Goal: Task Accomplishment & Management: Manage account settings

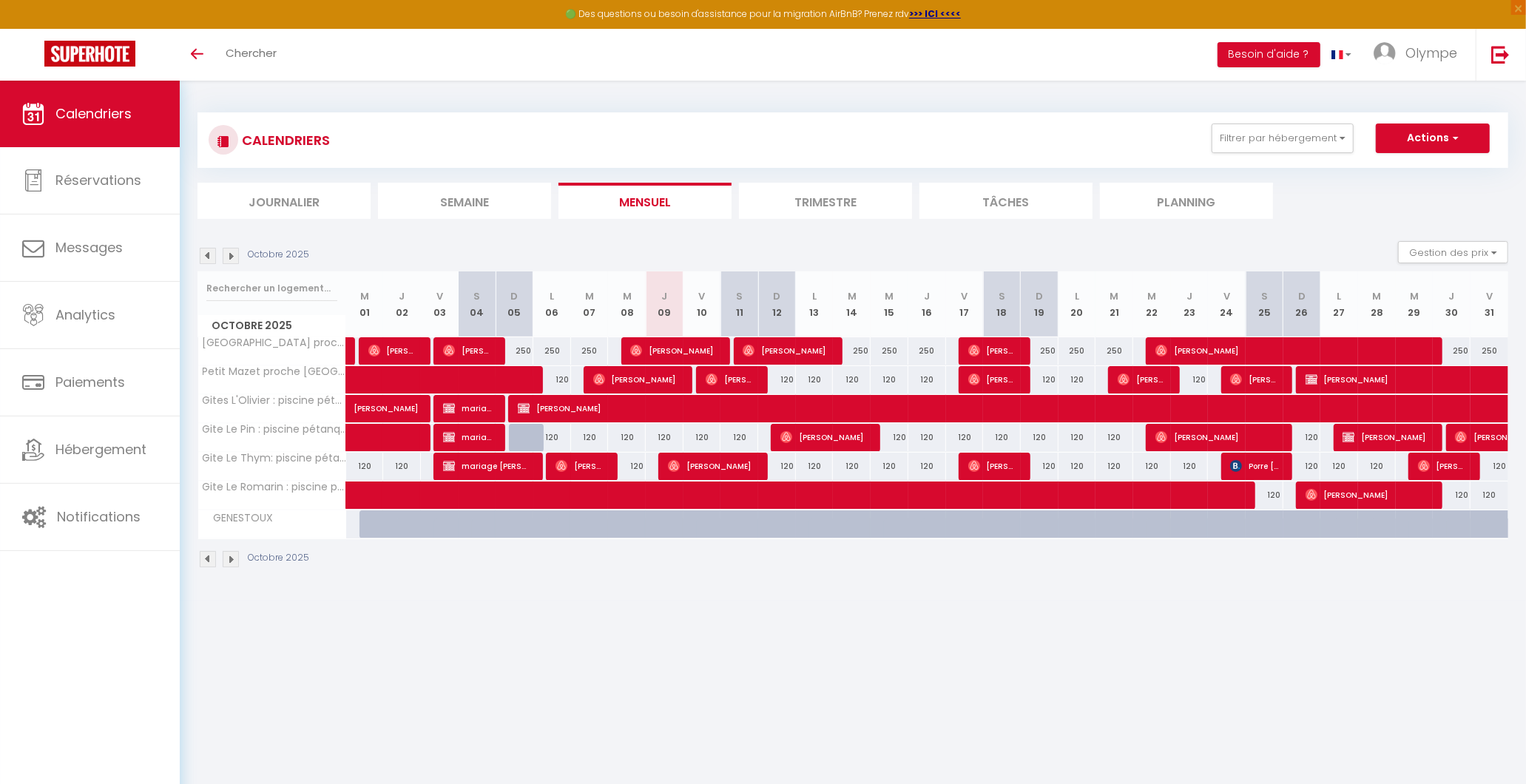
click at [205, 259] on img at bounding box center [208, 256] width 16 height 16
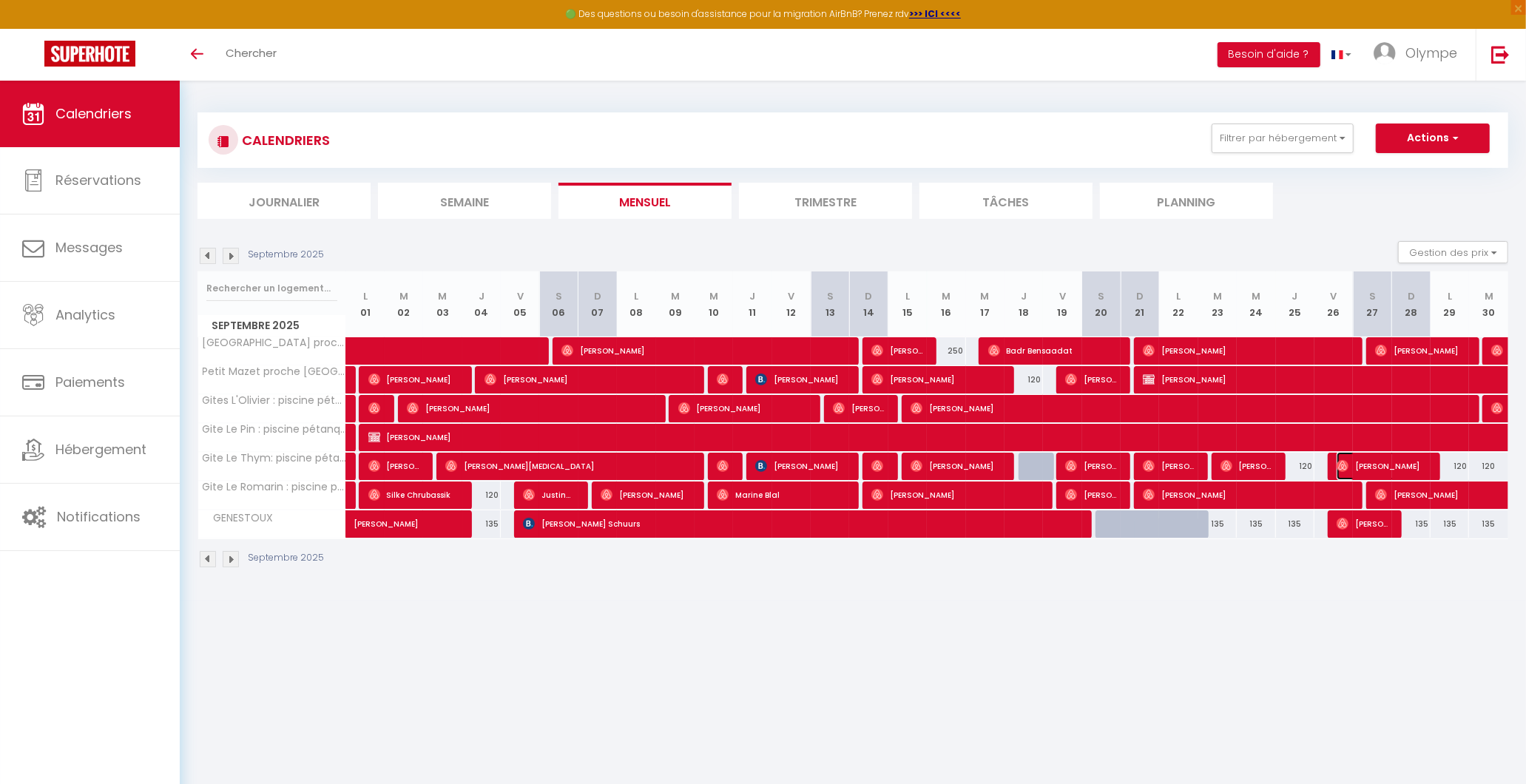
click at [1377, 470] on span "[PERSON_NAME]" at bounding box center [1381, 466] width 89 height 28
select select "OK"
select select "0"
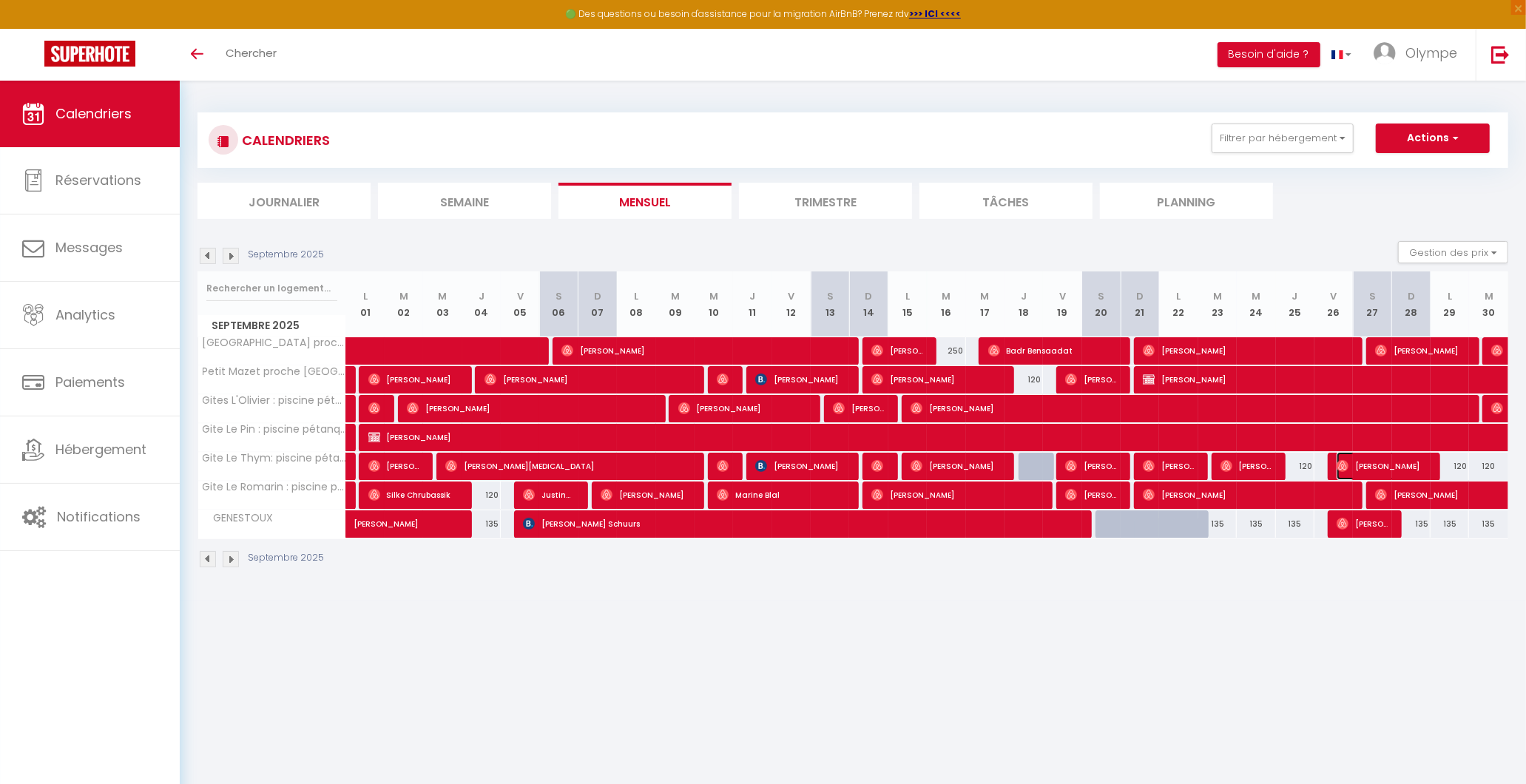
select select "1"
select select
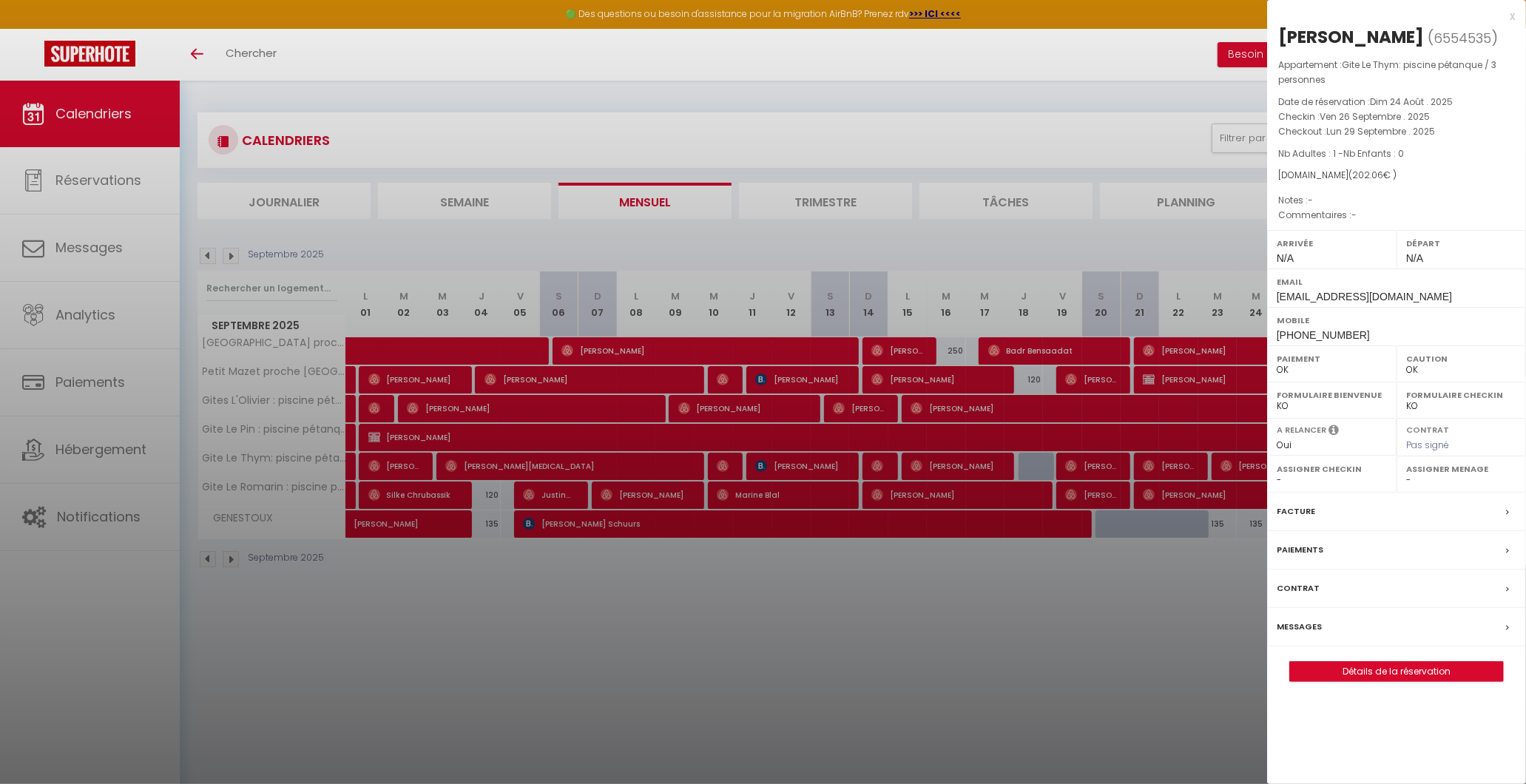
click at [1320, 511] on div "Facture" at bounding box center [1396, 512] width 259 height 39
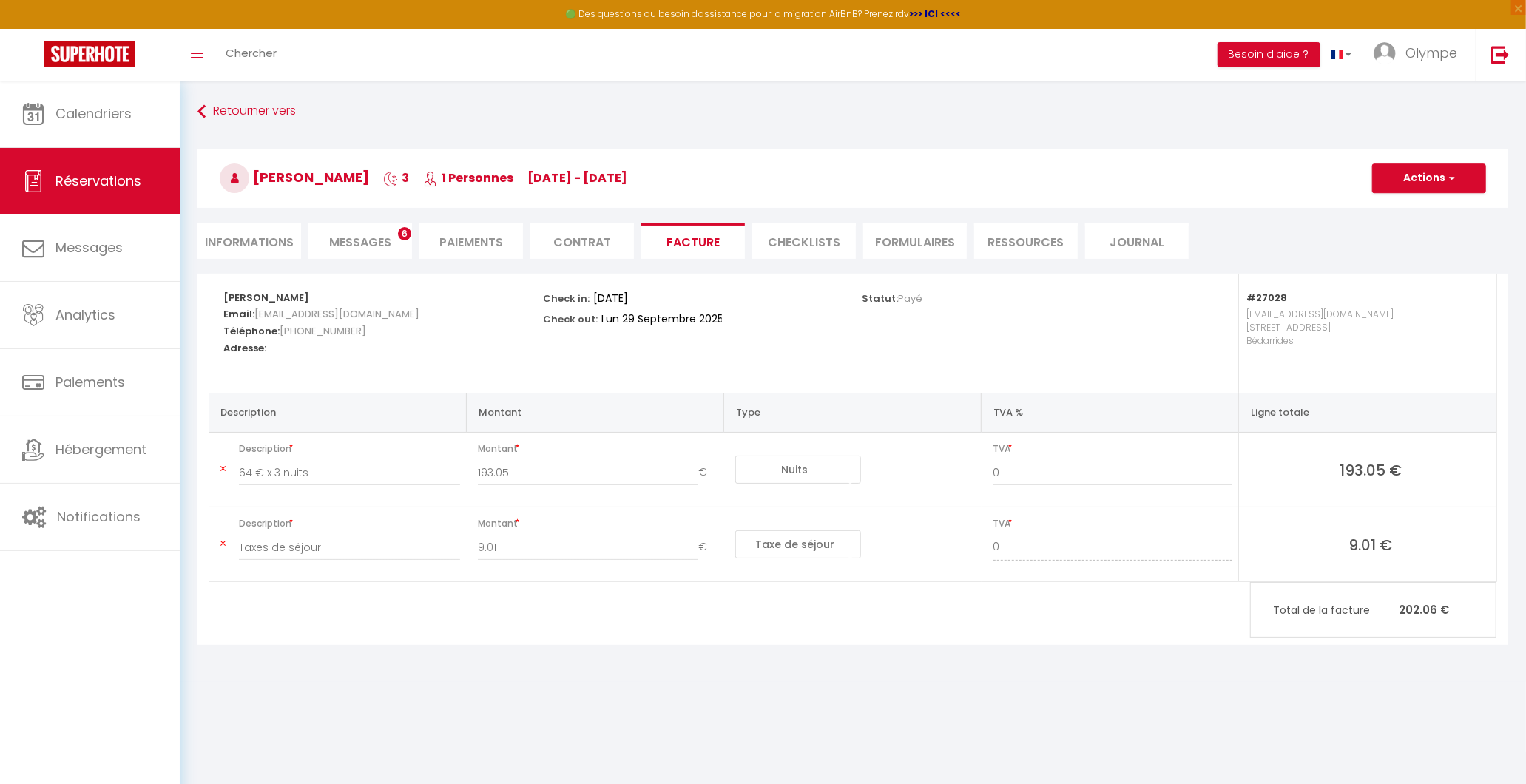
click at [343, 254] on li "Messages 6" at bounding box center [360, 241] width 104 height 36
select select
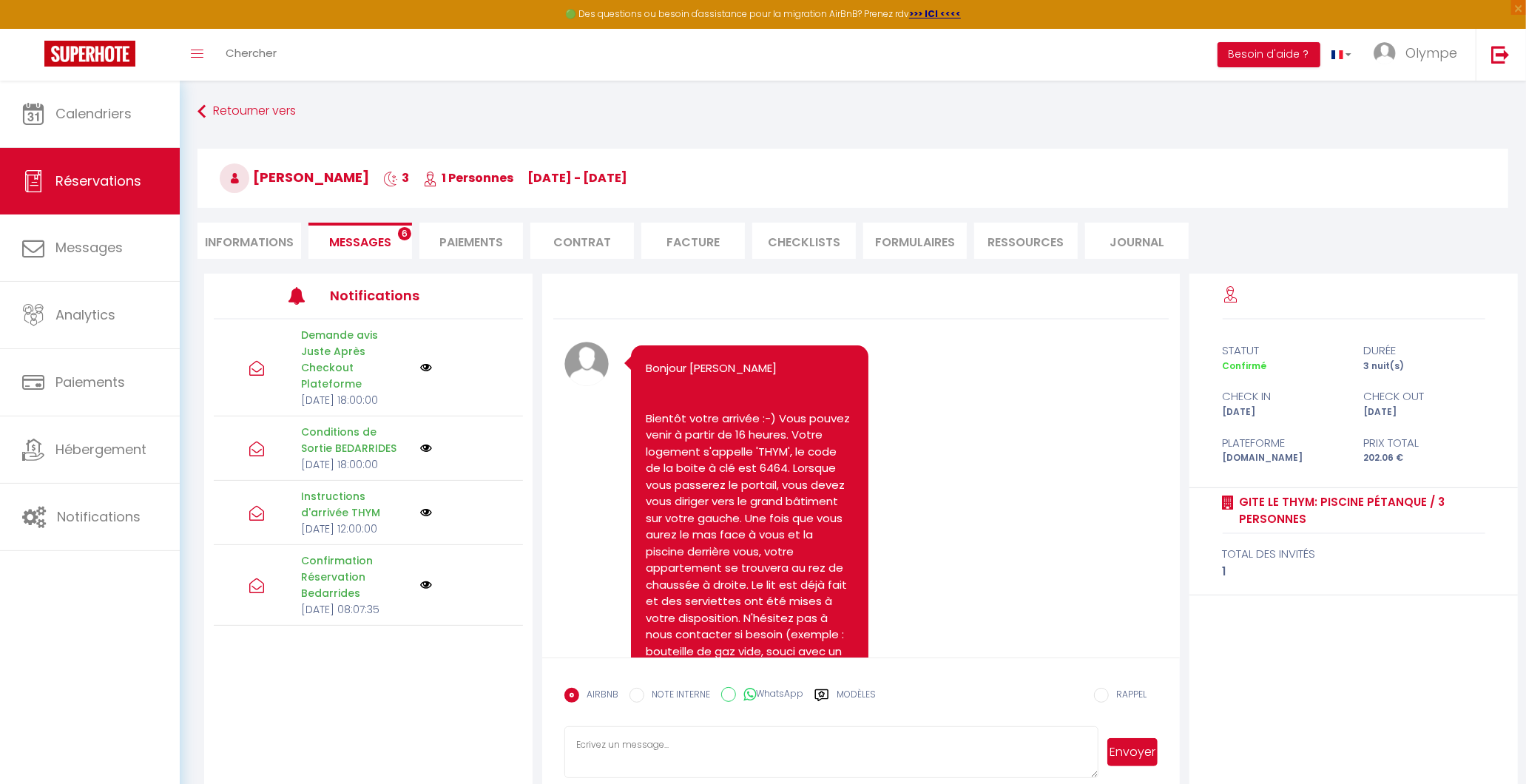
select select
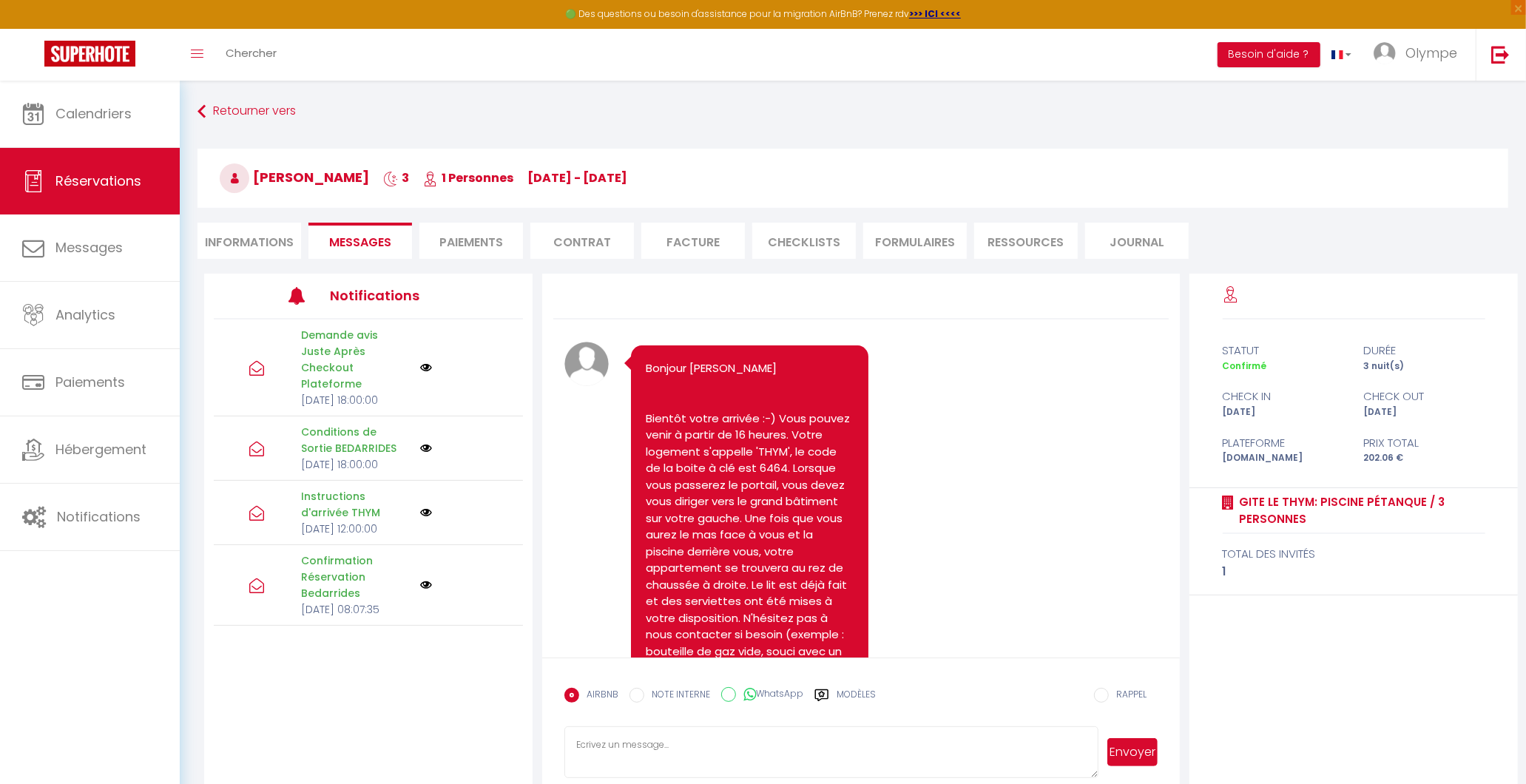
select select
click at [238, 240] on li "Informations" at bounding box center [249, 241] width 104 height 36
select select
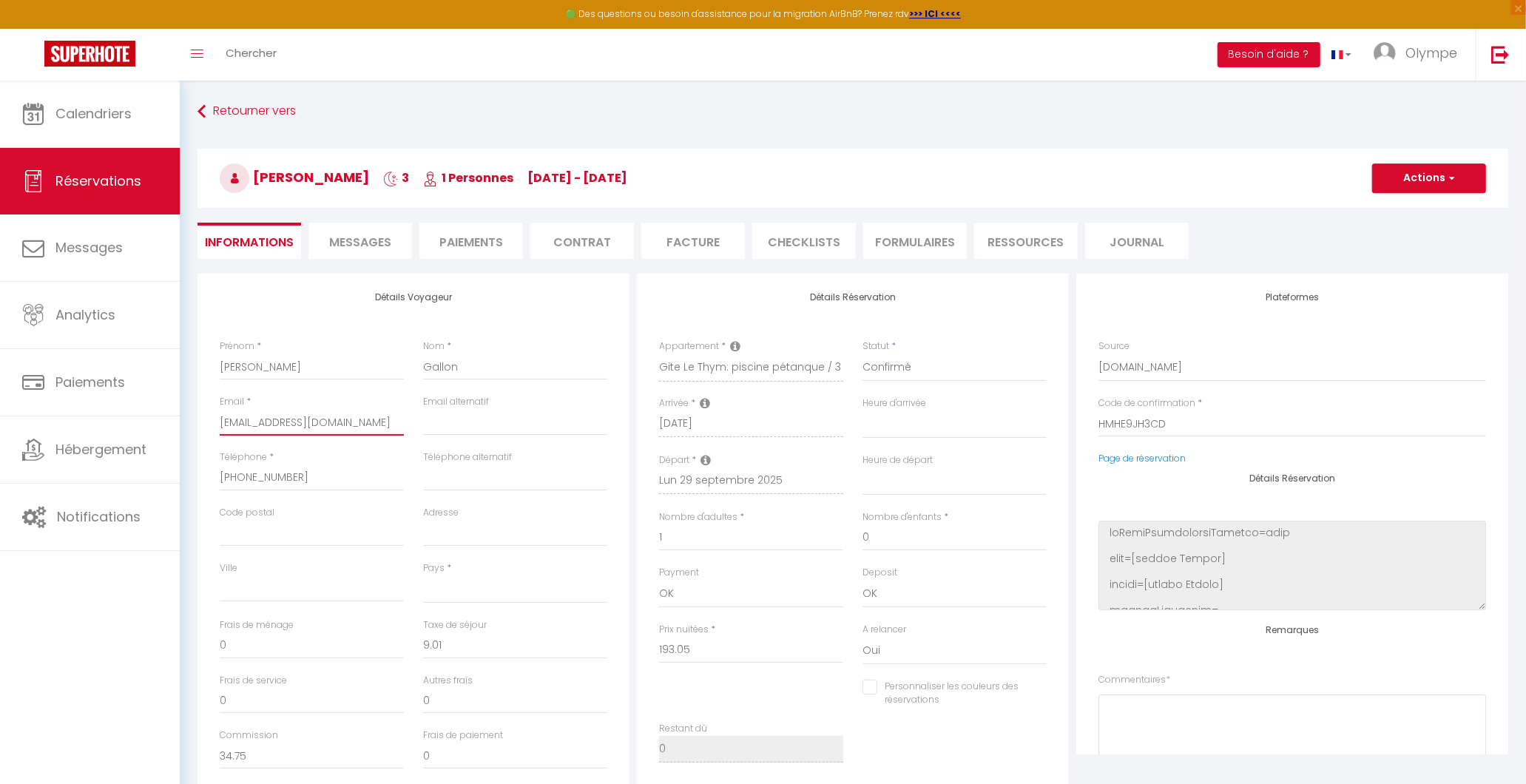
click at [264, 416] on input "[EMAIL_ADDRESS][DOMAIN_NAME]" at bounding box center [311, 422] width 184 height 27
drag, startPoint x: 219, startPoint y: 417, endPoint x: 464, endPoint y: 418, distance: 245.0
click at [464, 418] on div "Email * [EMAIL_ADDRESS][DOMAIN_NAME] Email alternatif" at bounding box center [413, 422] width 407 height 55
type input "g"
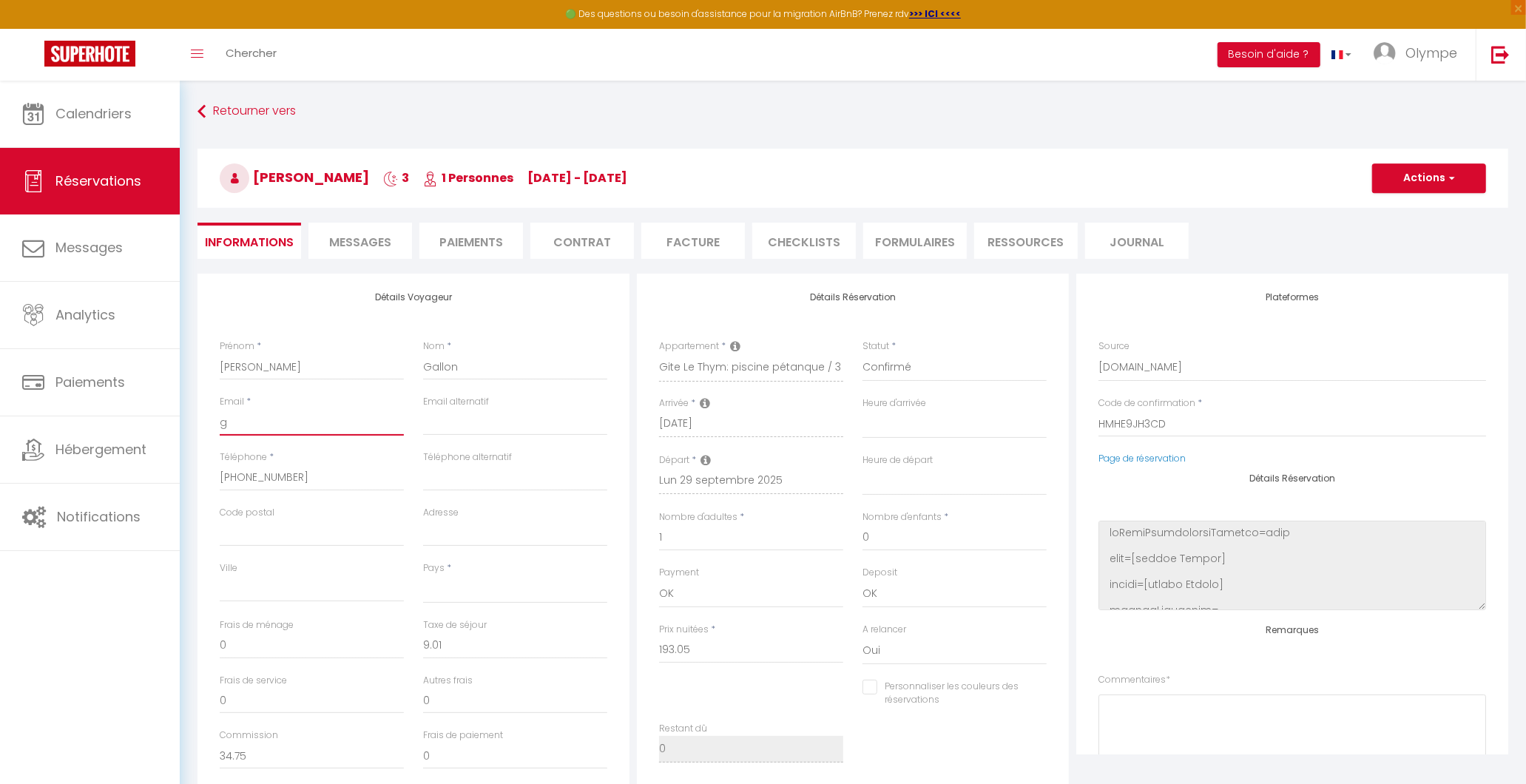
select select
checkbox input "false"
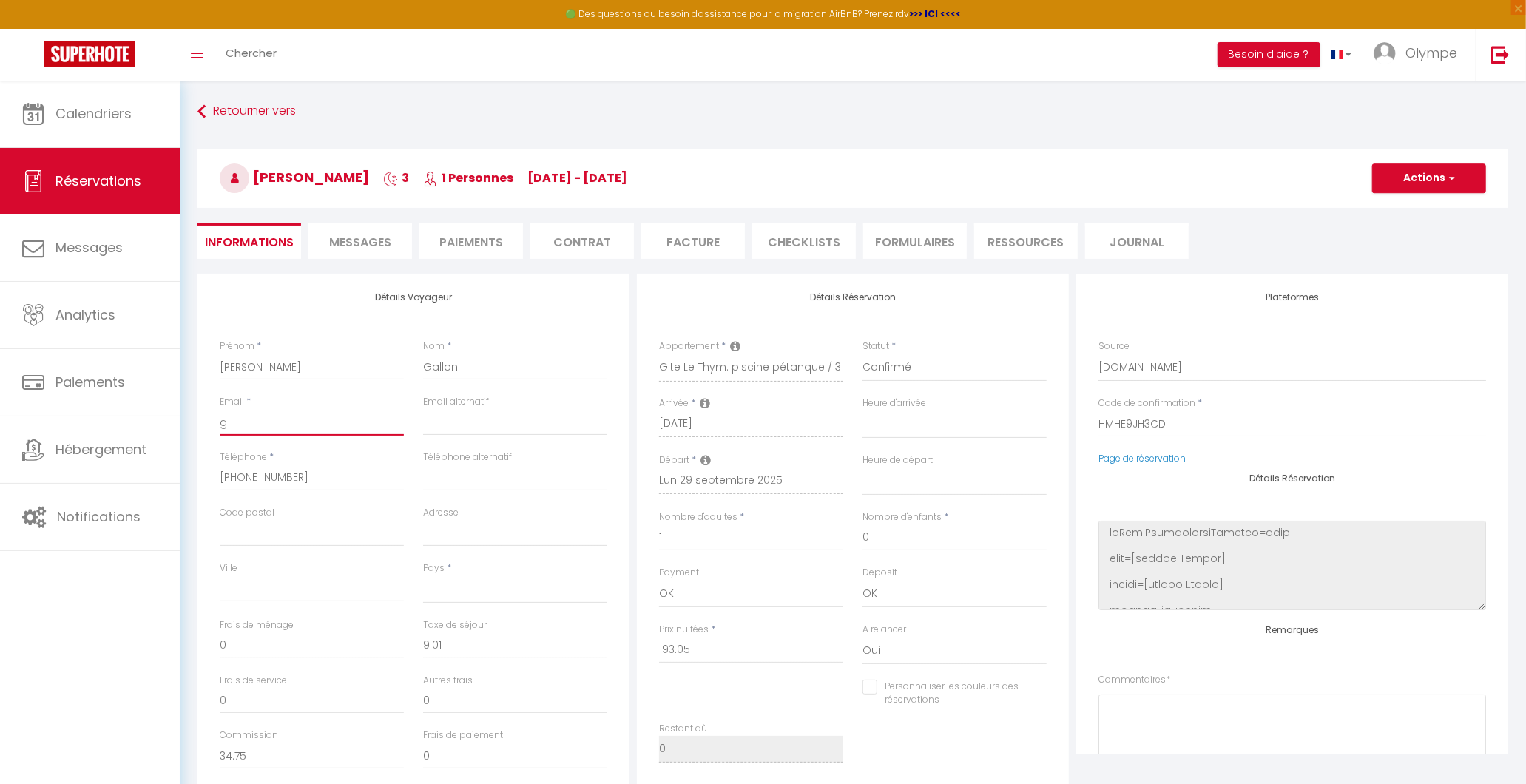
type input "ga"
select select
checkbox input "false"
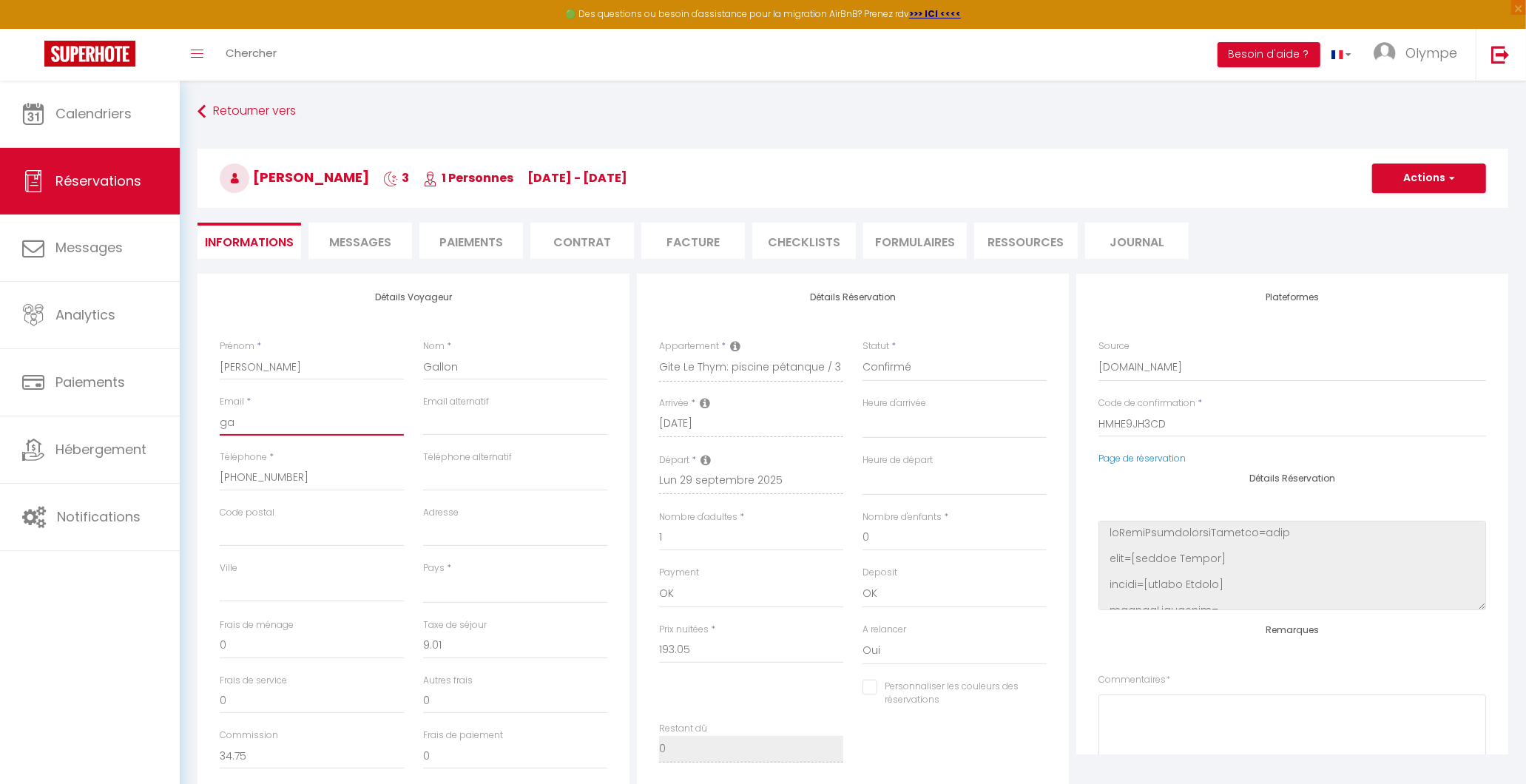
type input "gal"
select select
checkbox input "false"
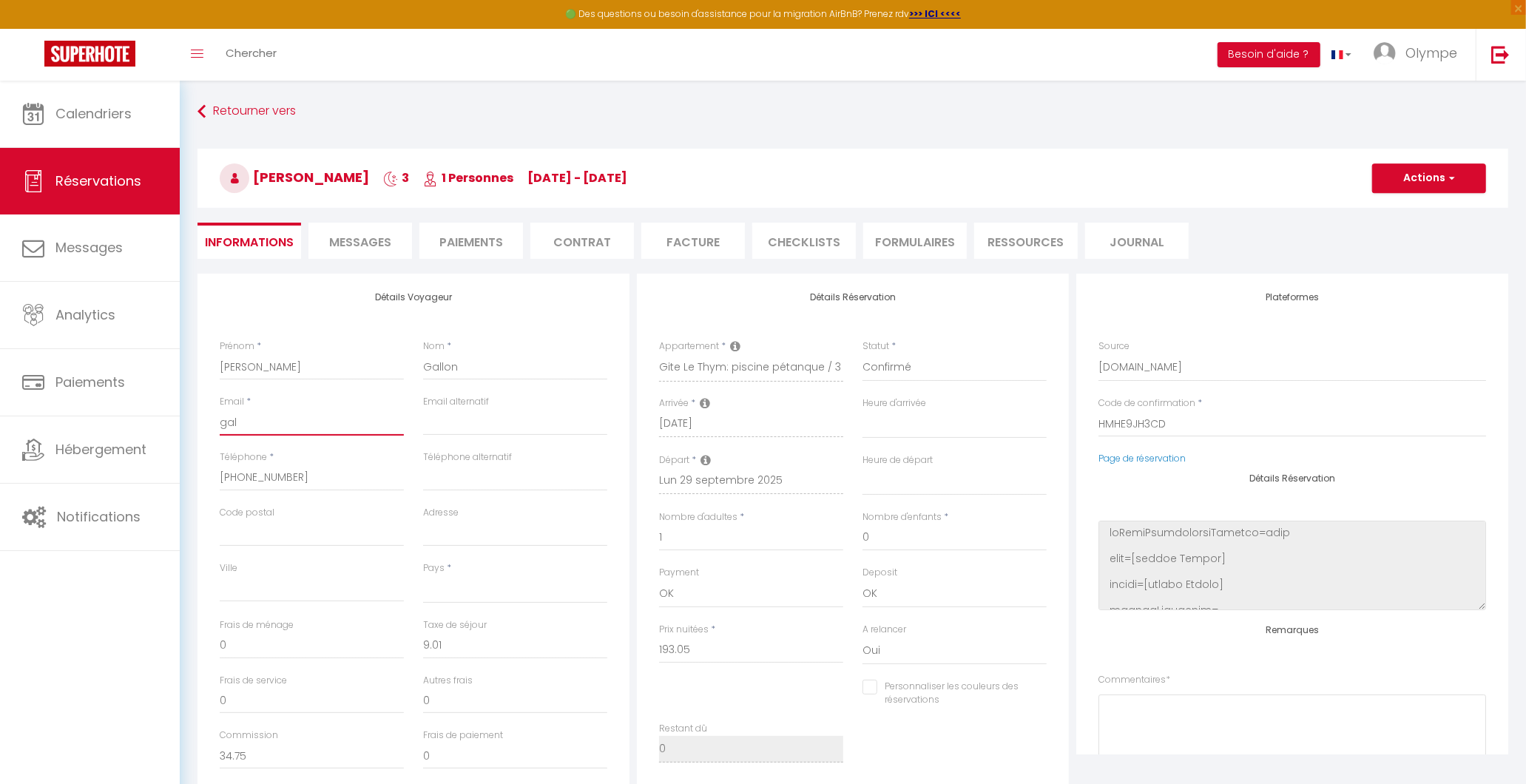
type input "gall"
select select
checkbox input "false"
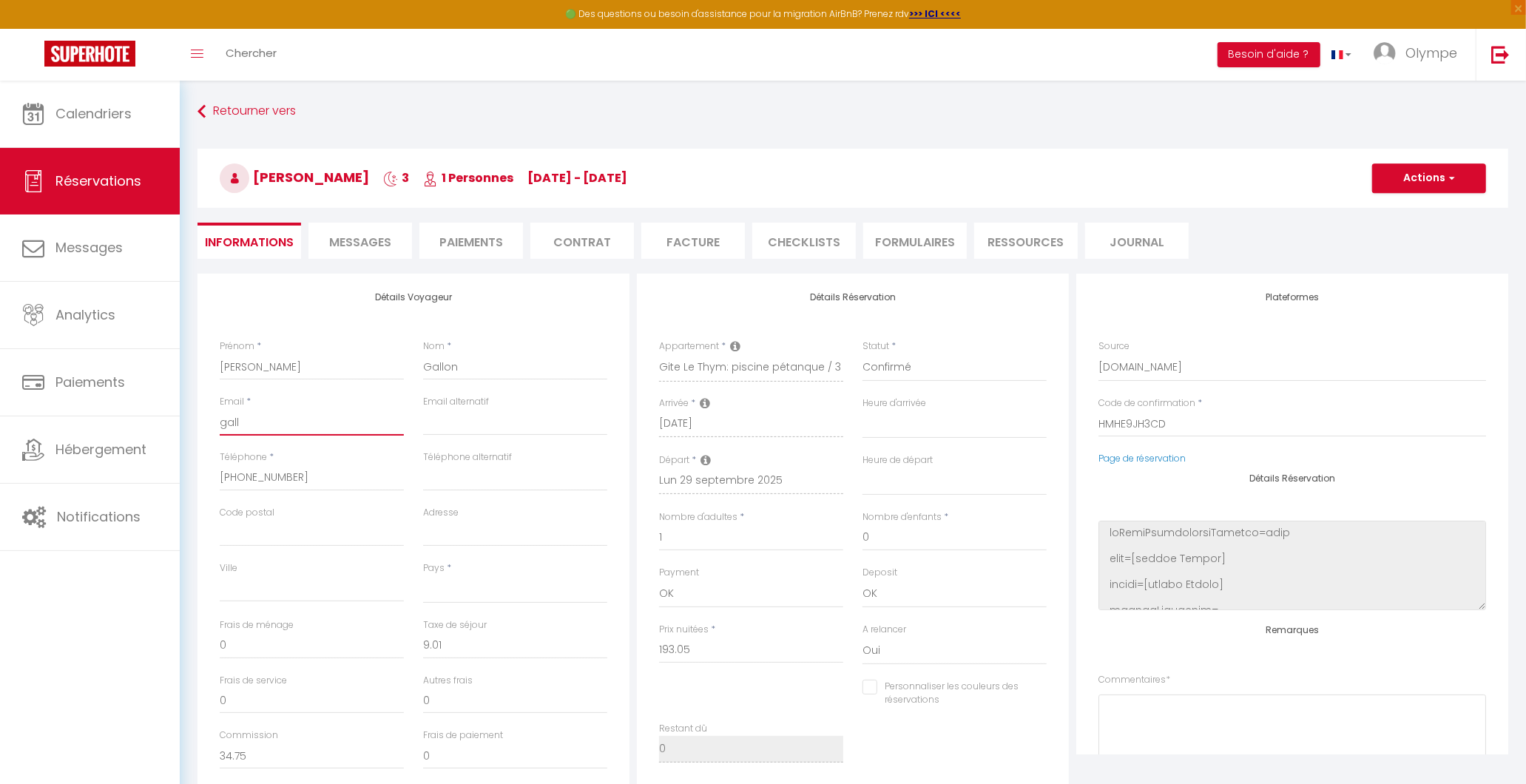
type input "gallo"
select select
checkbox input "false"
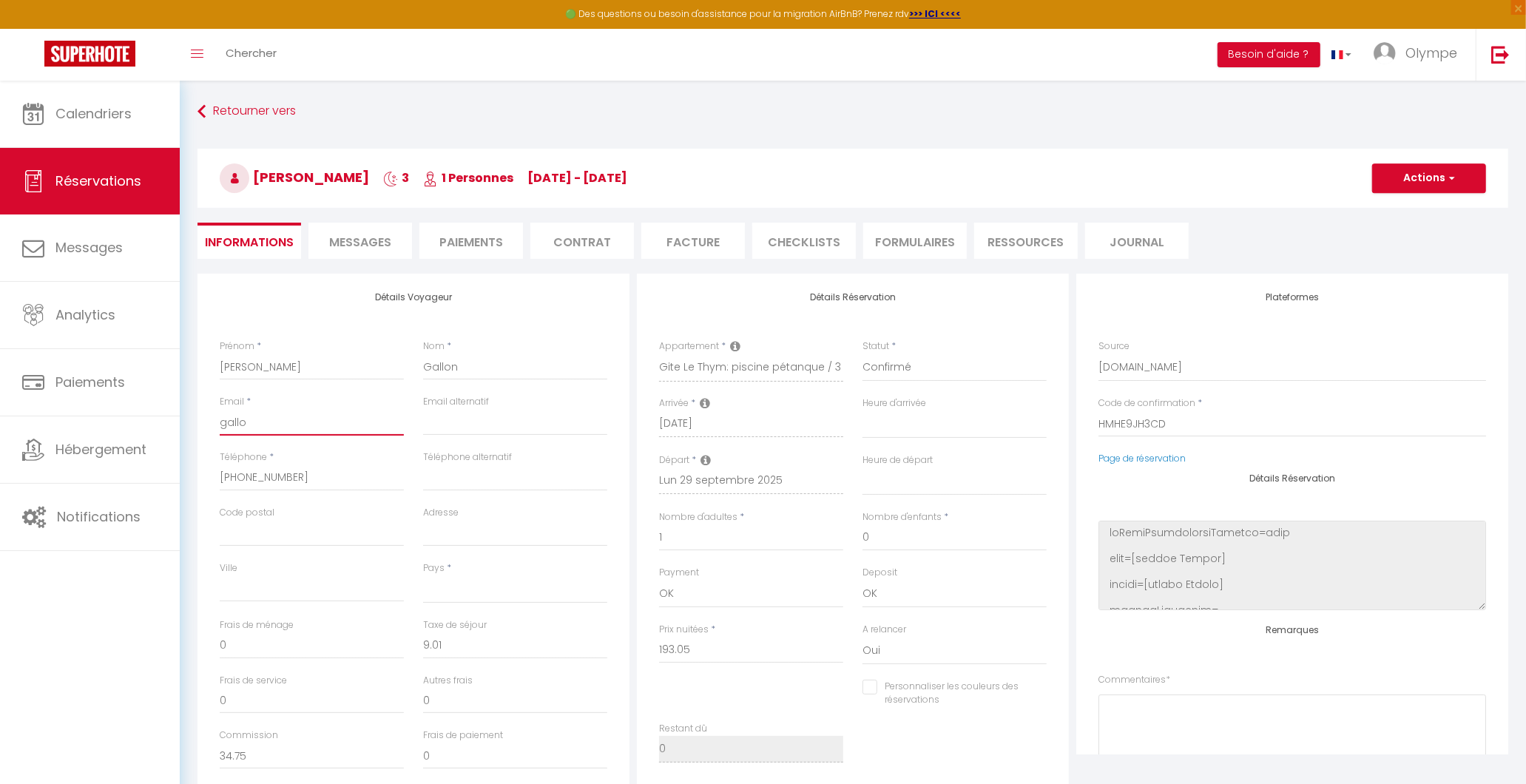
type input "gallon"
select select
checkbox input "false"
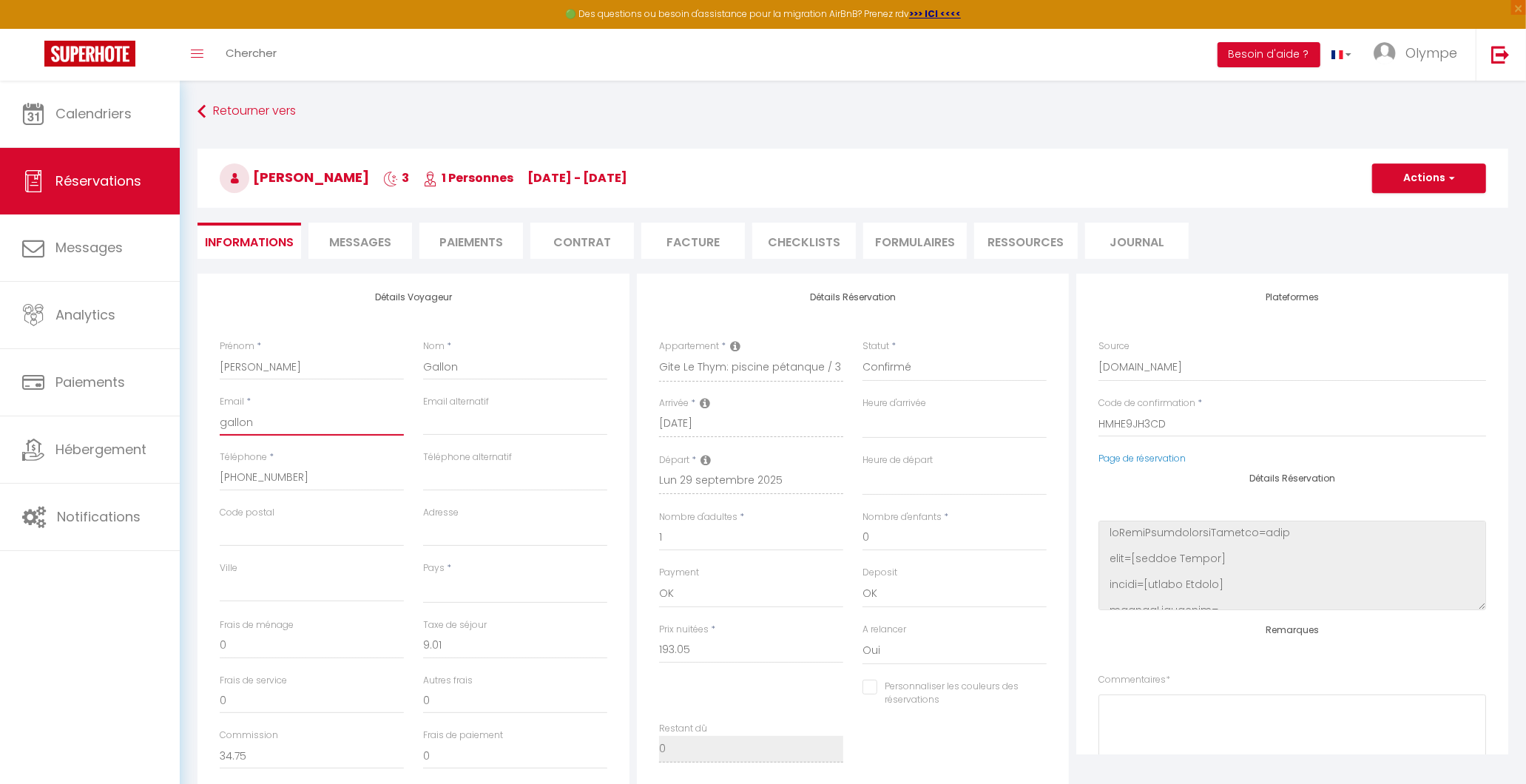
type input "gallonf"
select select
checkbox input "false"
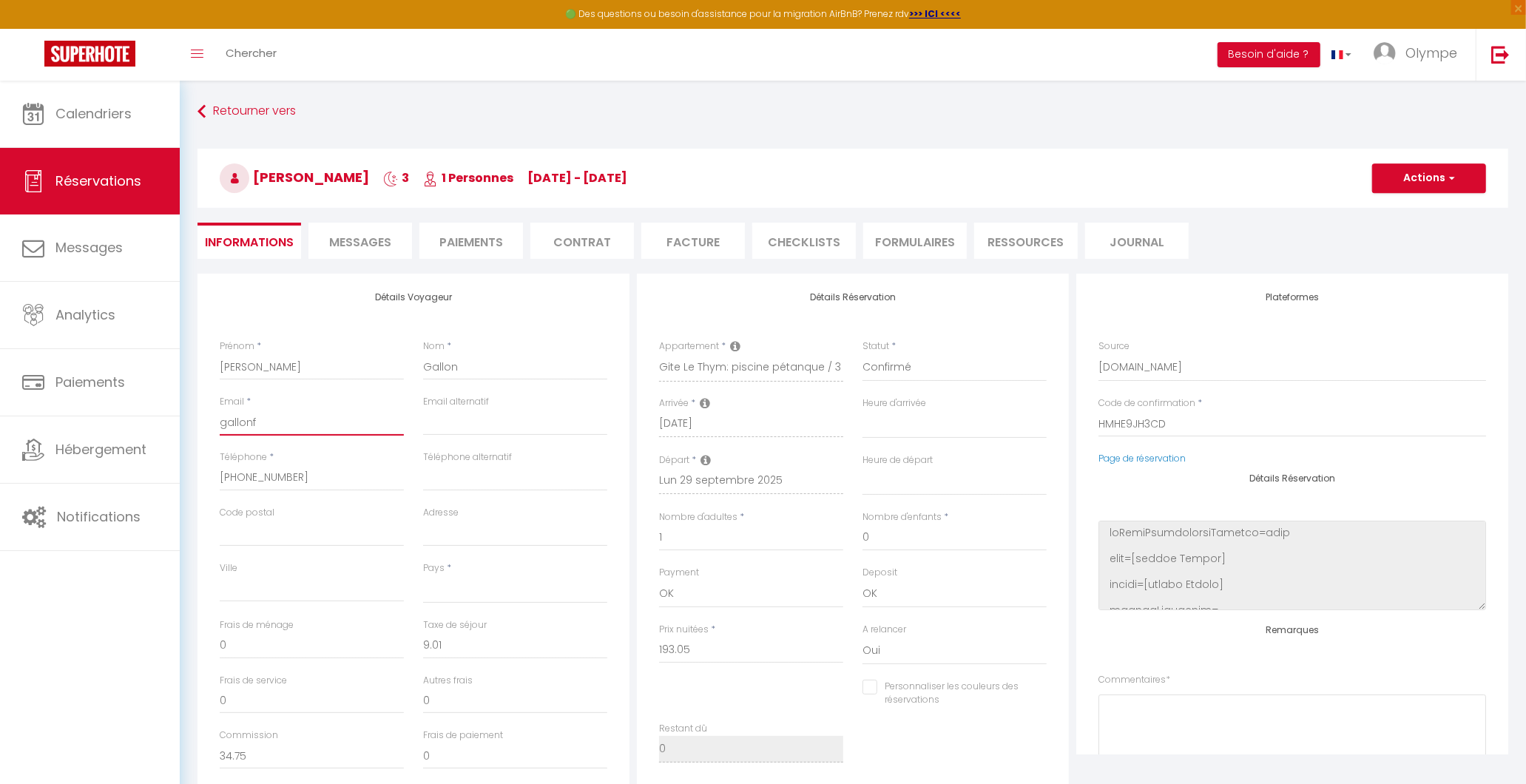
type input "gallonfr"
select select
checkbox input "false"
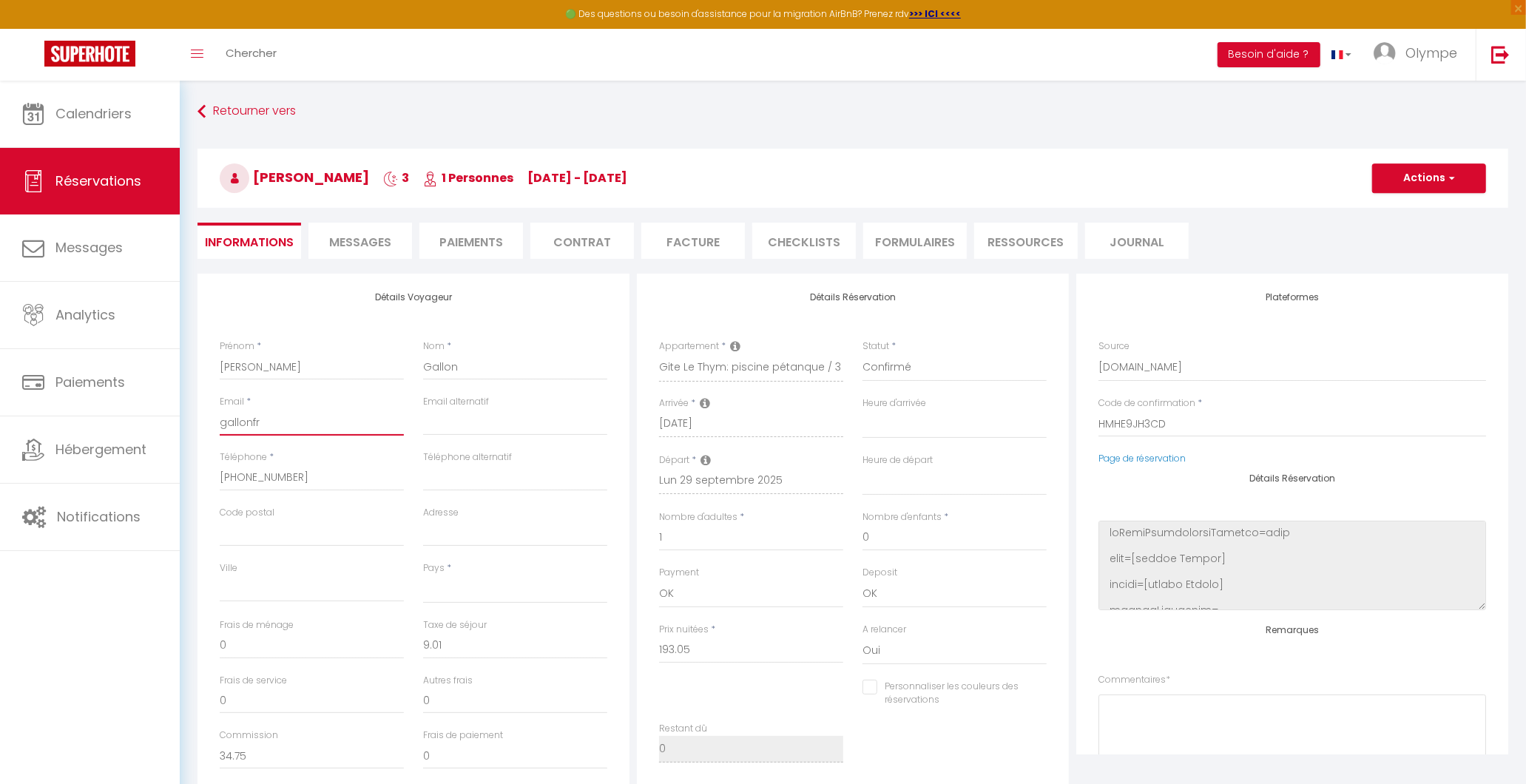
type input "gallonfra"
select select
checkbox input "false"
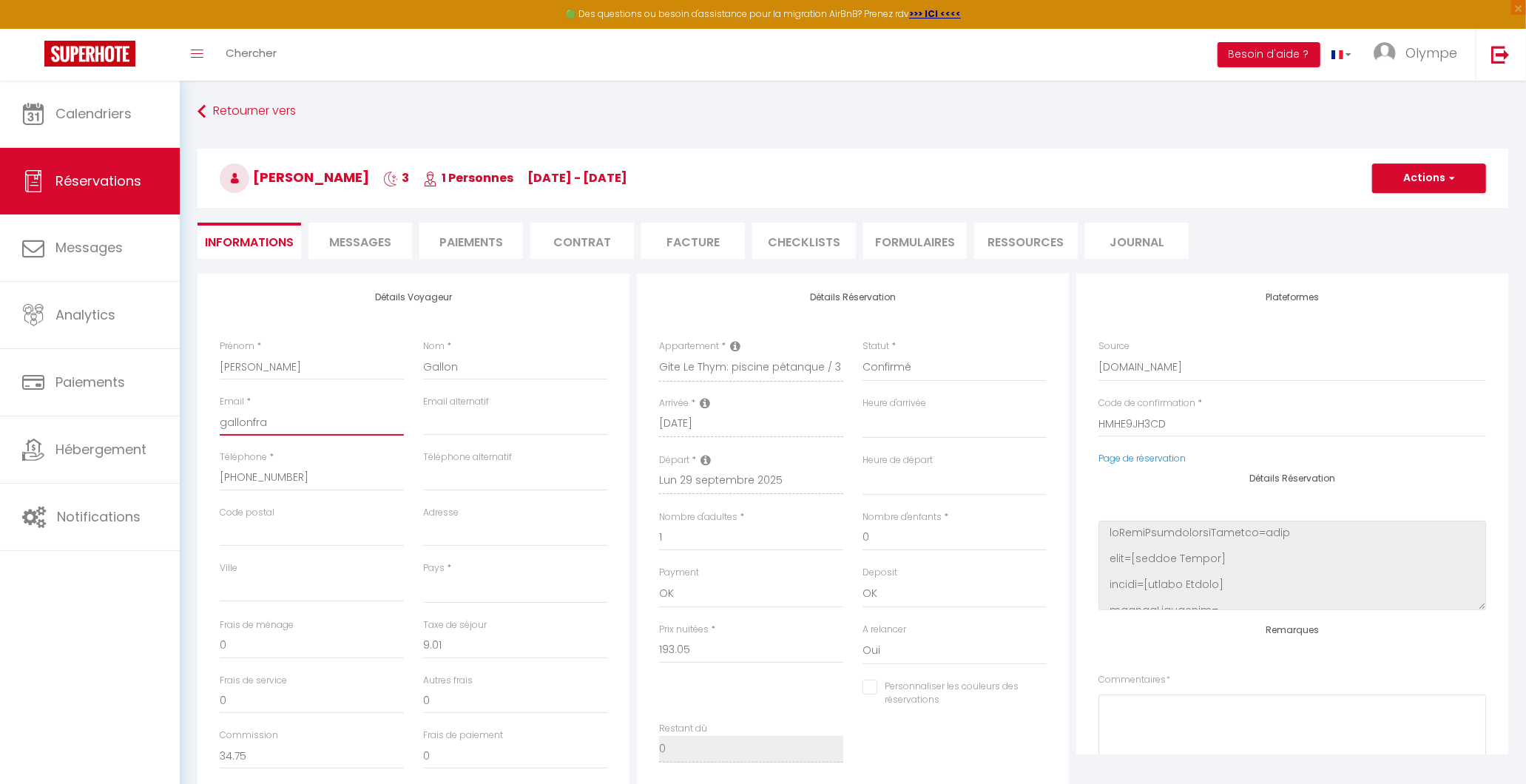
type input "gallonfran"
select select
checkbox input "false"
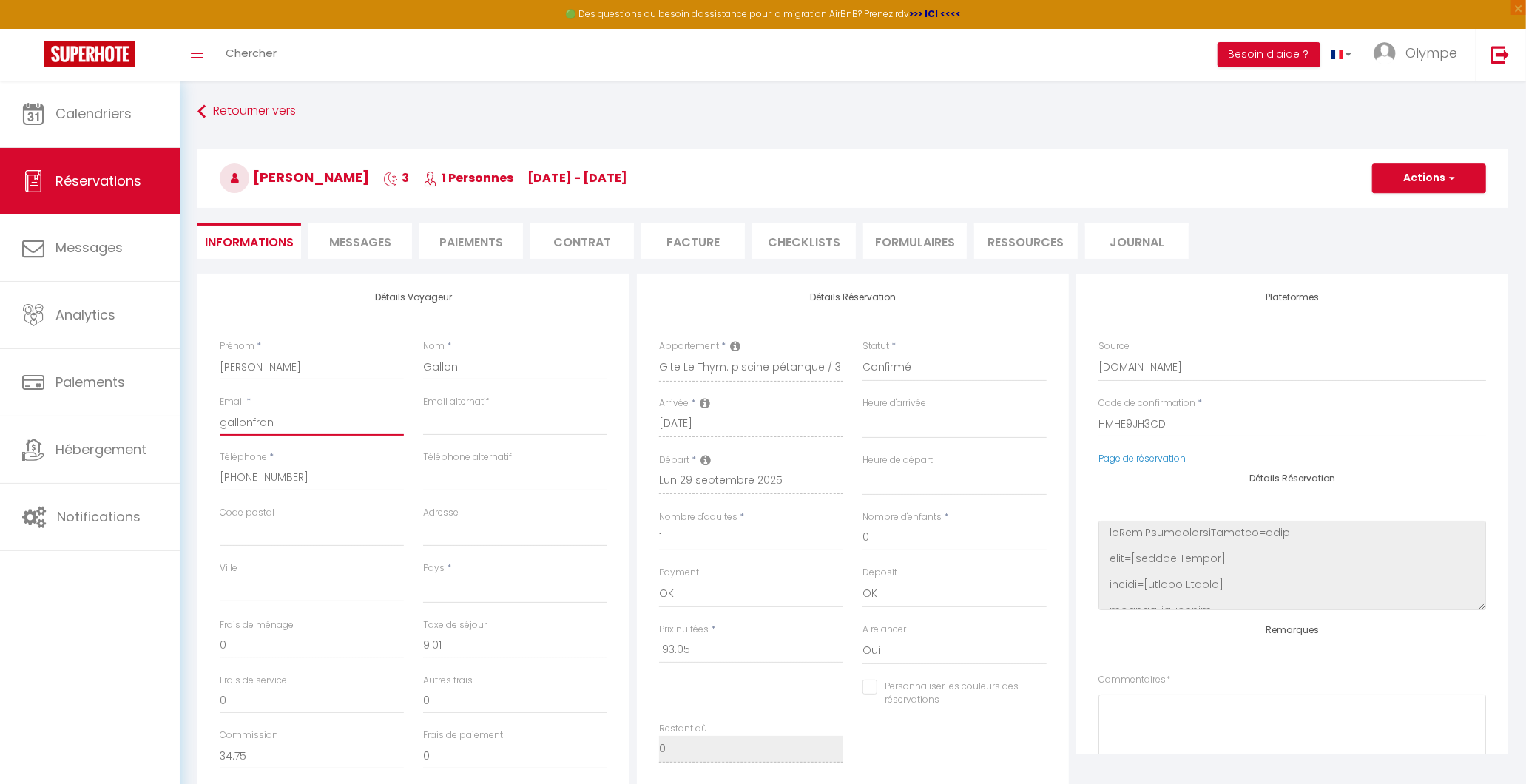
type input "gallonfranç"
select select
checkbox input "false"
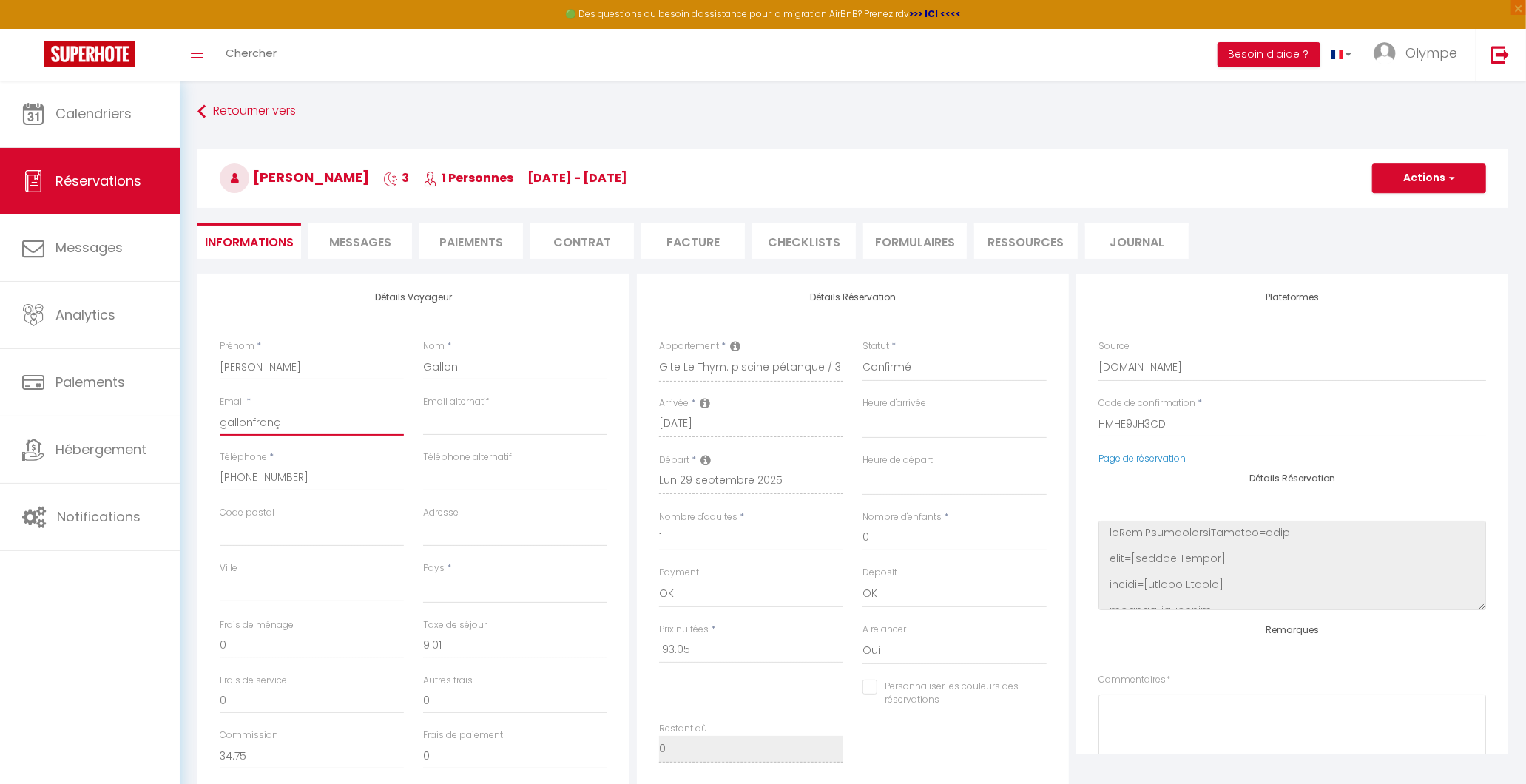
type input "gallonfranço"
select select
checkbox input "false"
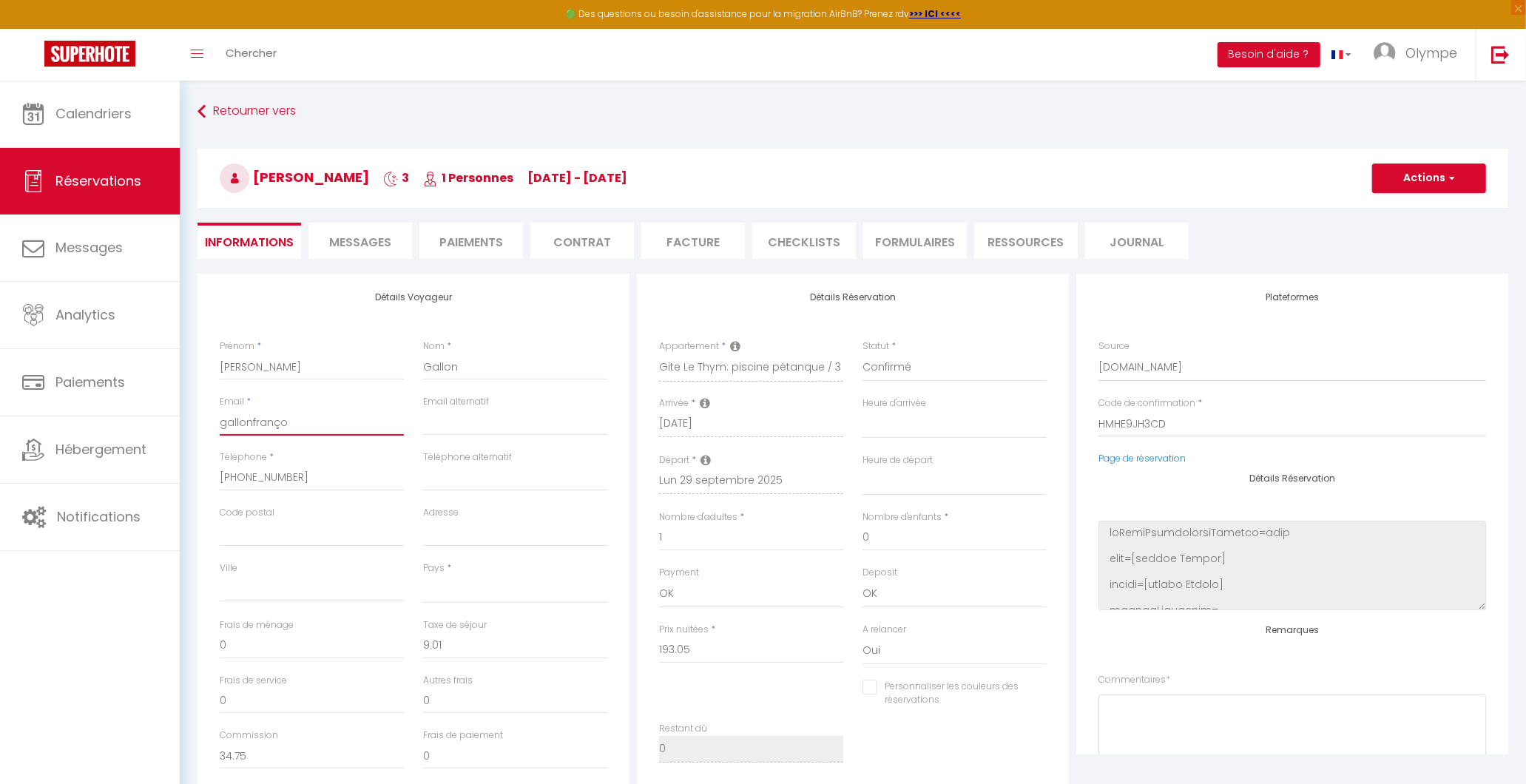
type input "gallonfrançoi"
select select
checkbox input "false"
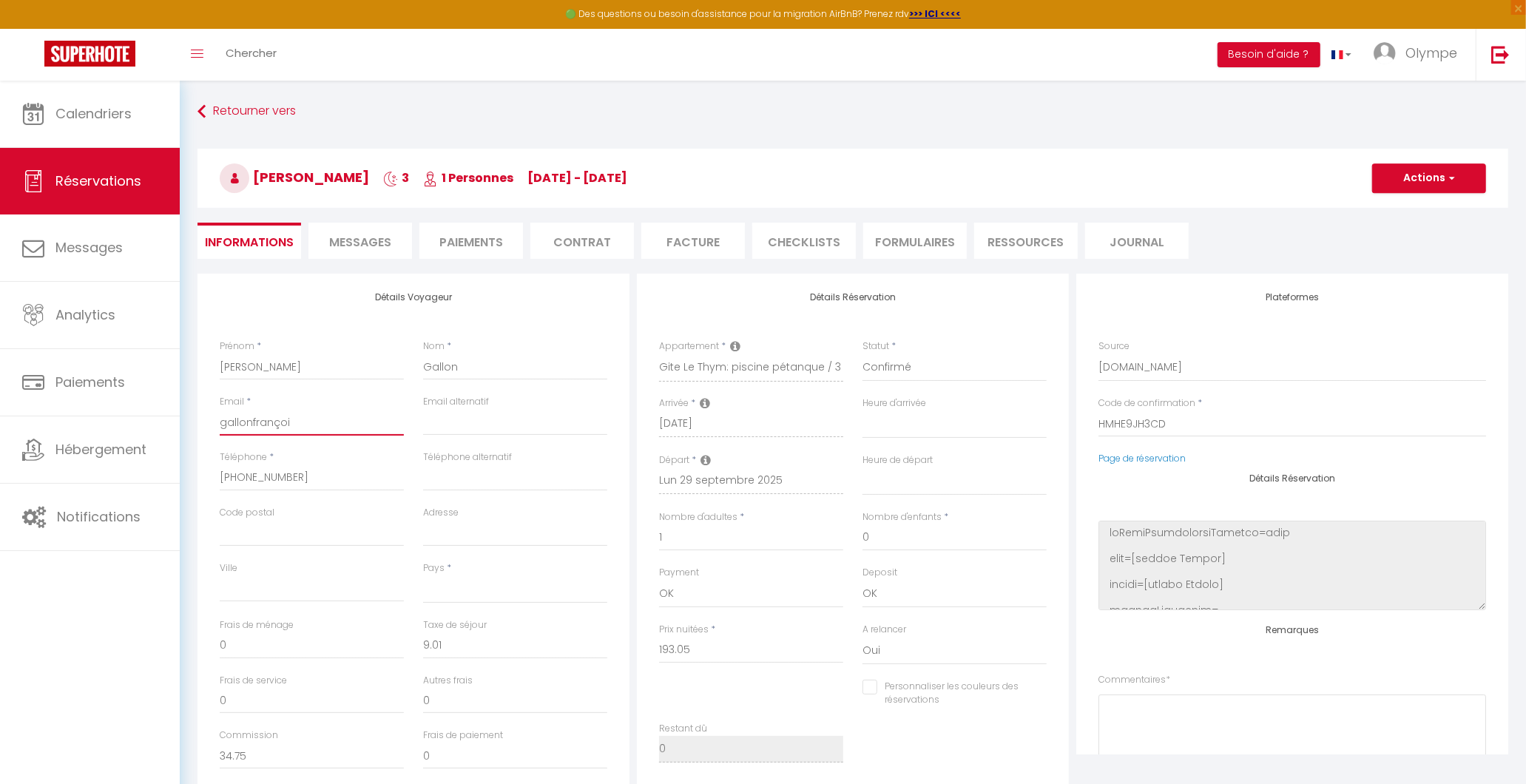
type input "gallonfranço"
select select
checkbox input "false"
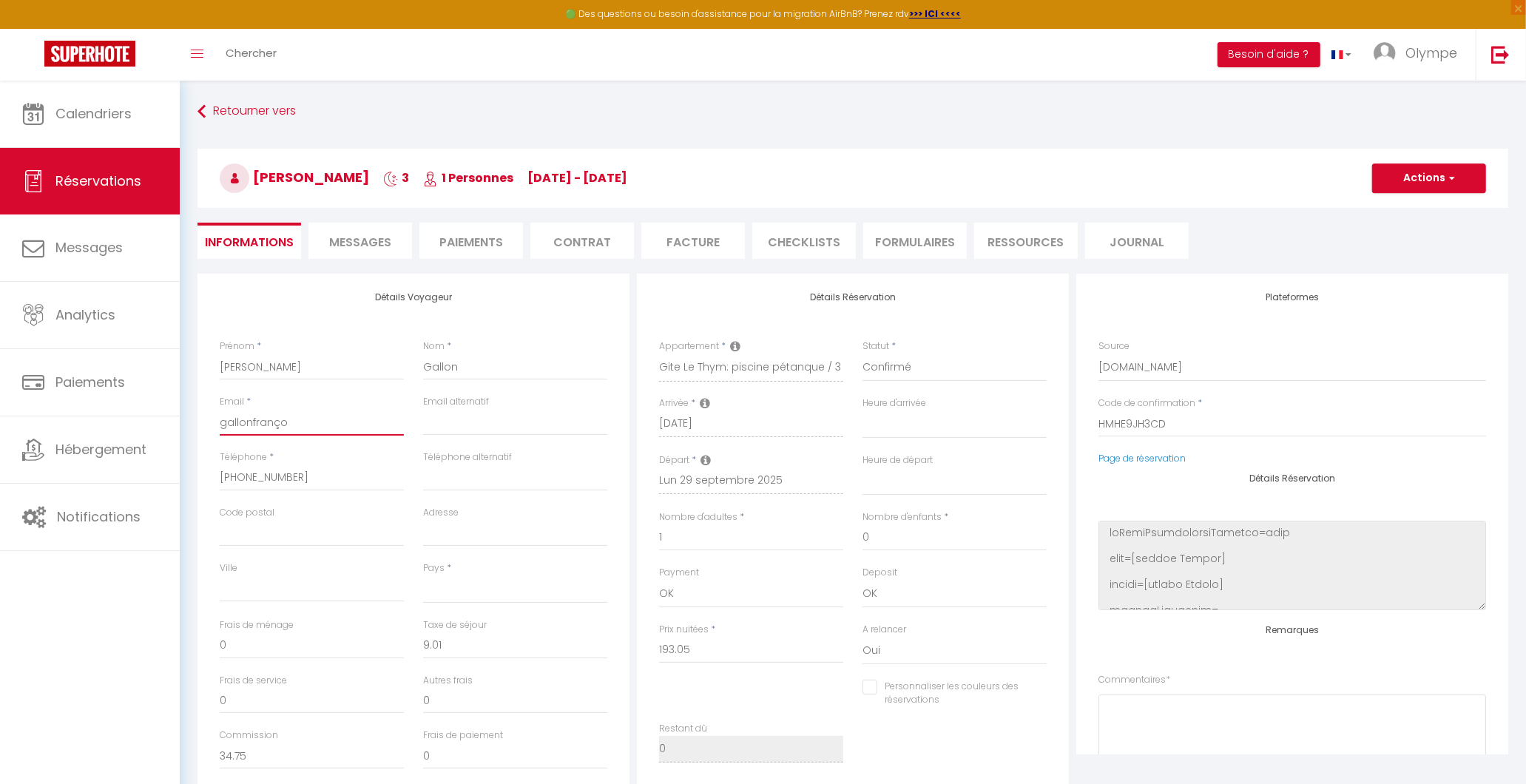
type input "gallonfranç"
select select
checkbox input "false"
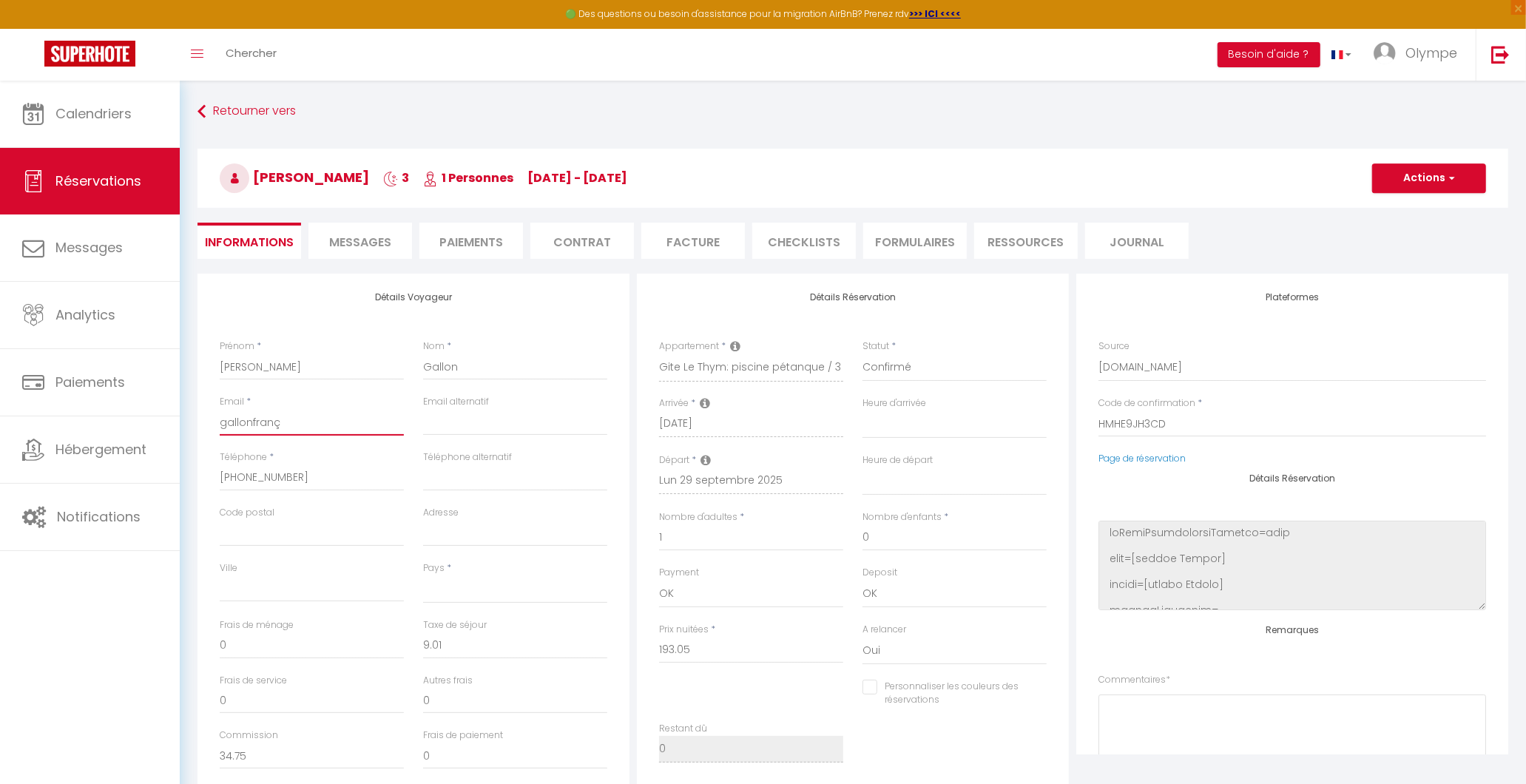
type input "gallonfran"
select select
checkbox input "false"
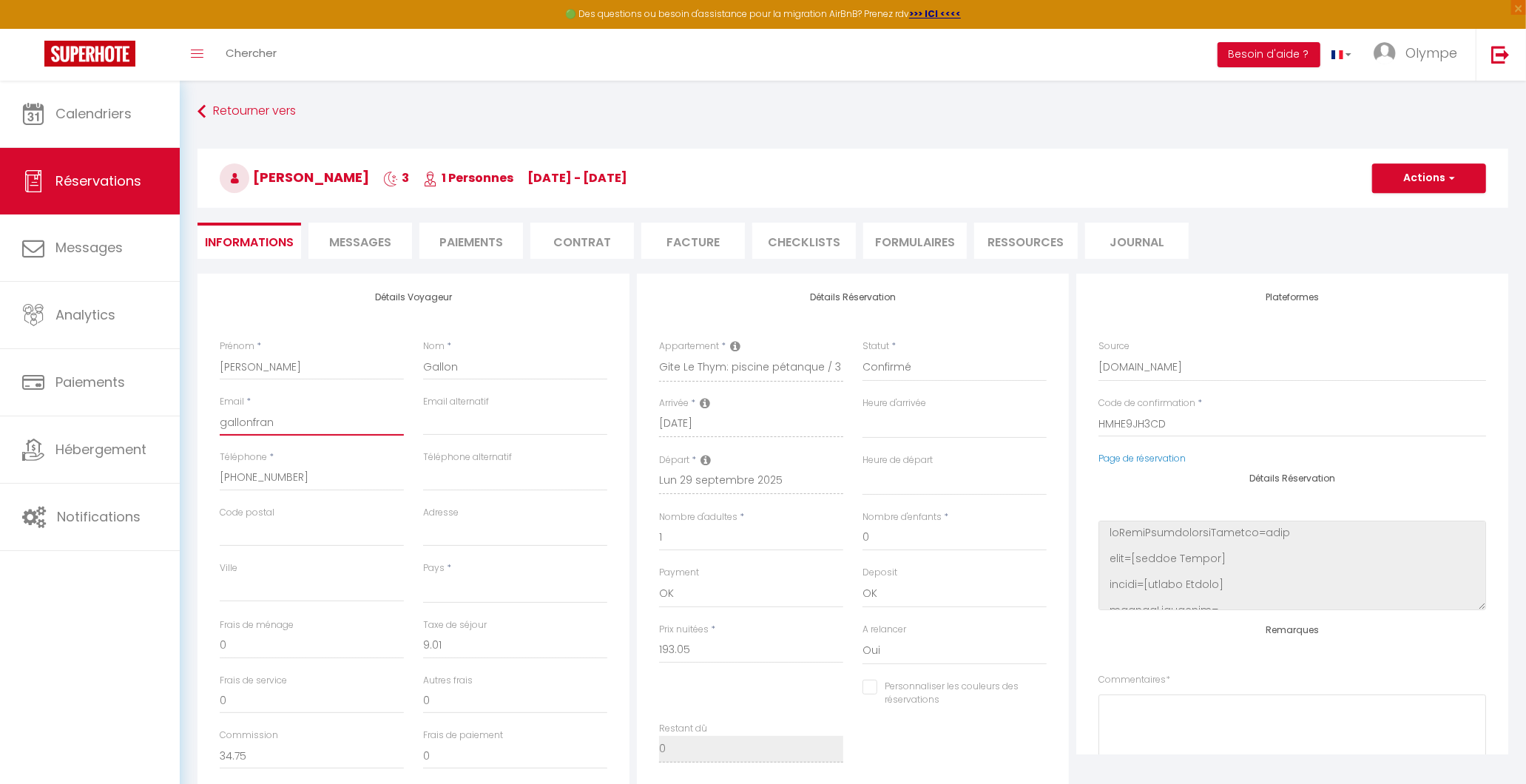
type input "gallonfranc"
select select
checkbox input "false"
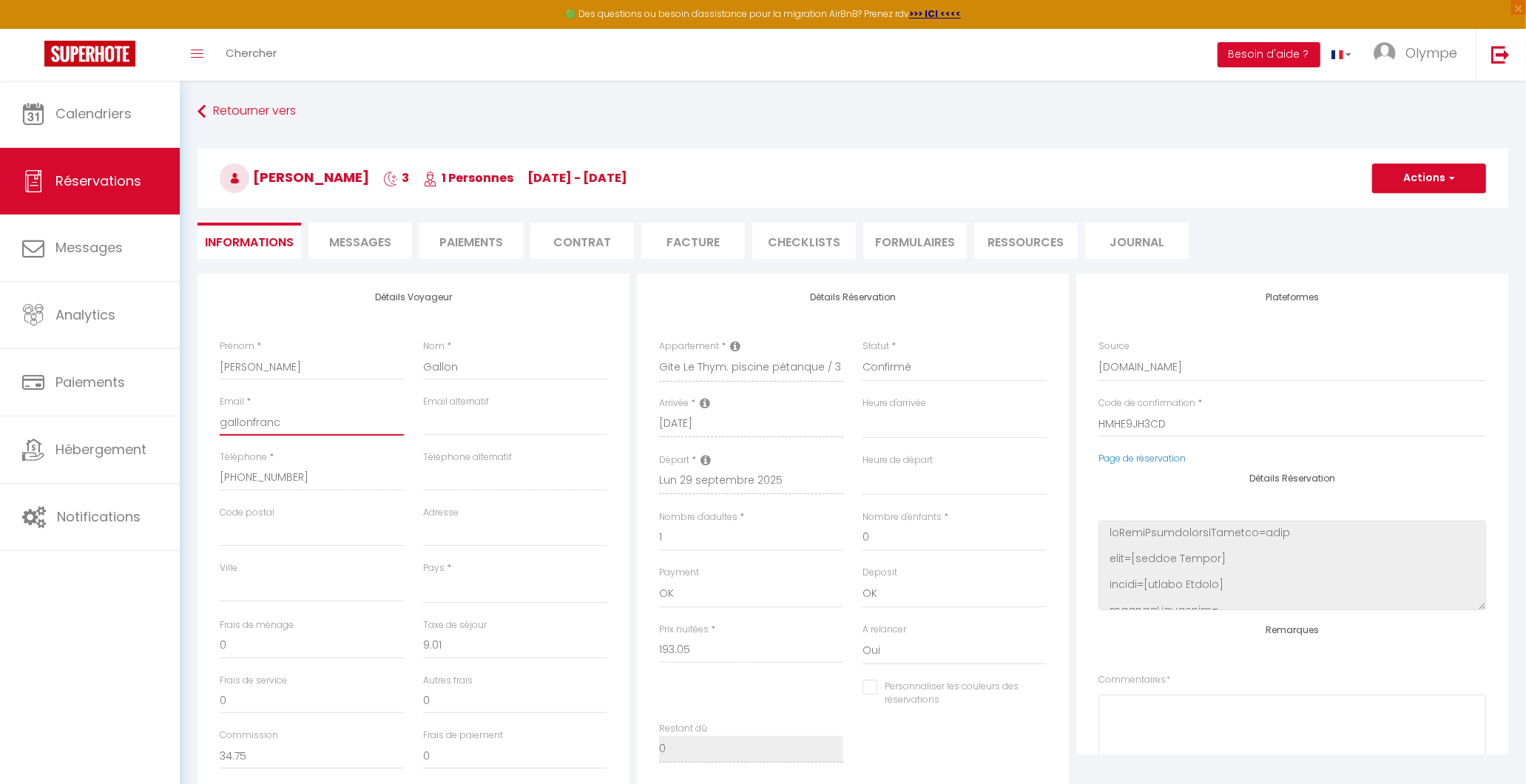
type input "gallonfranco"
select select
checkbox input "false"
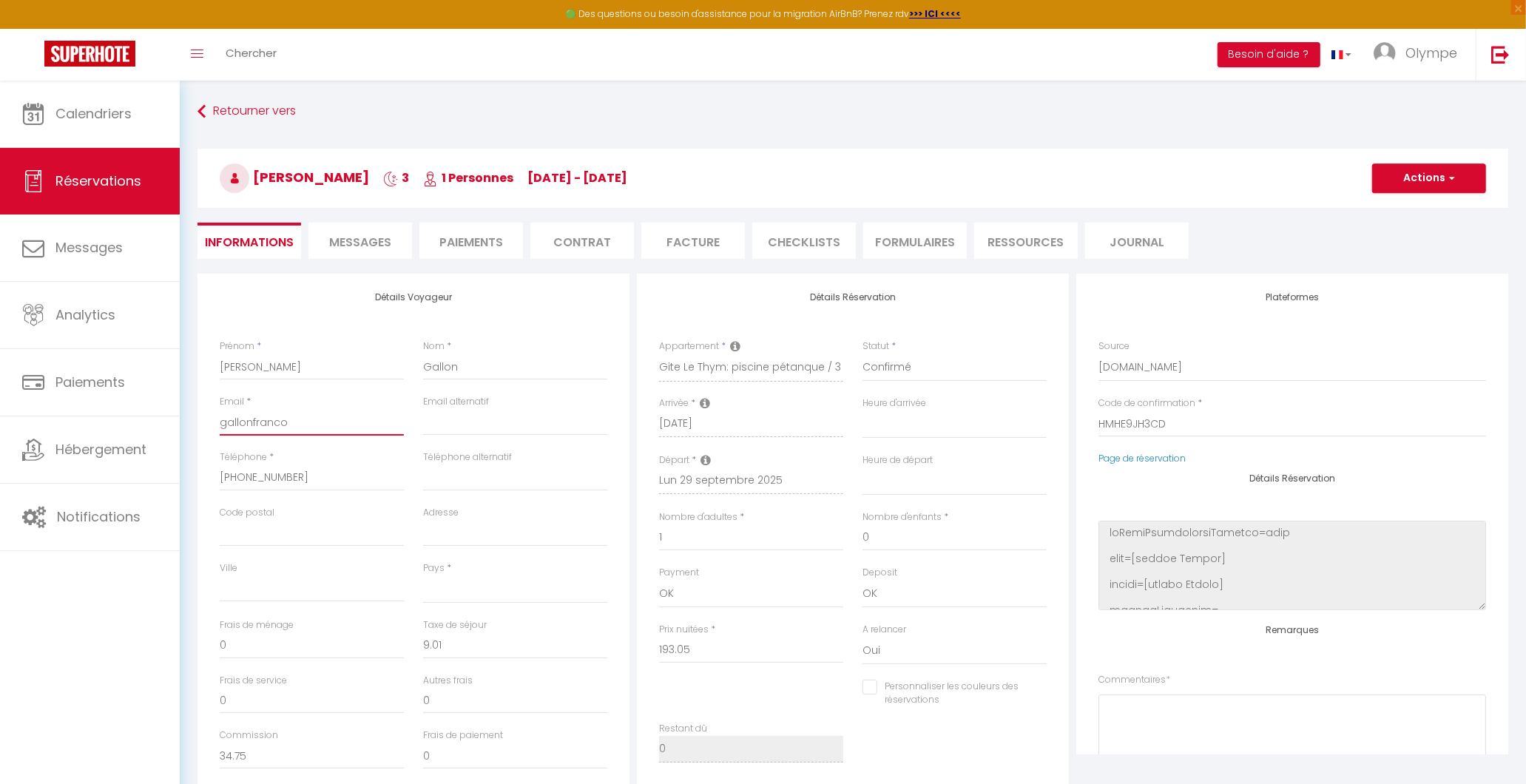
type input "gallonfrancoi"
select select
checkbox input "false"
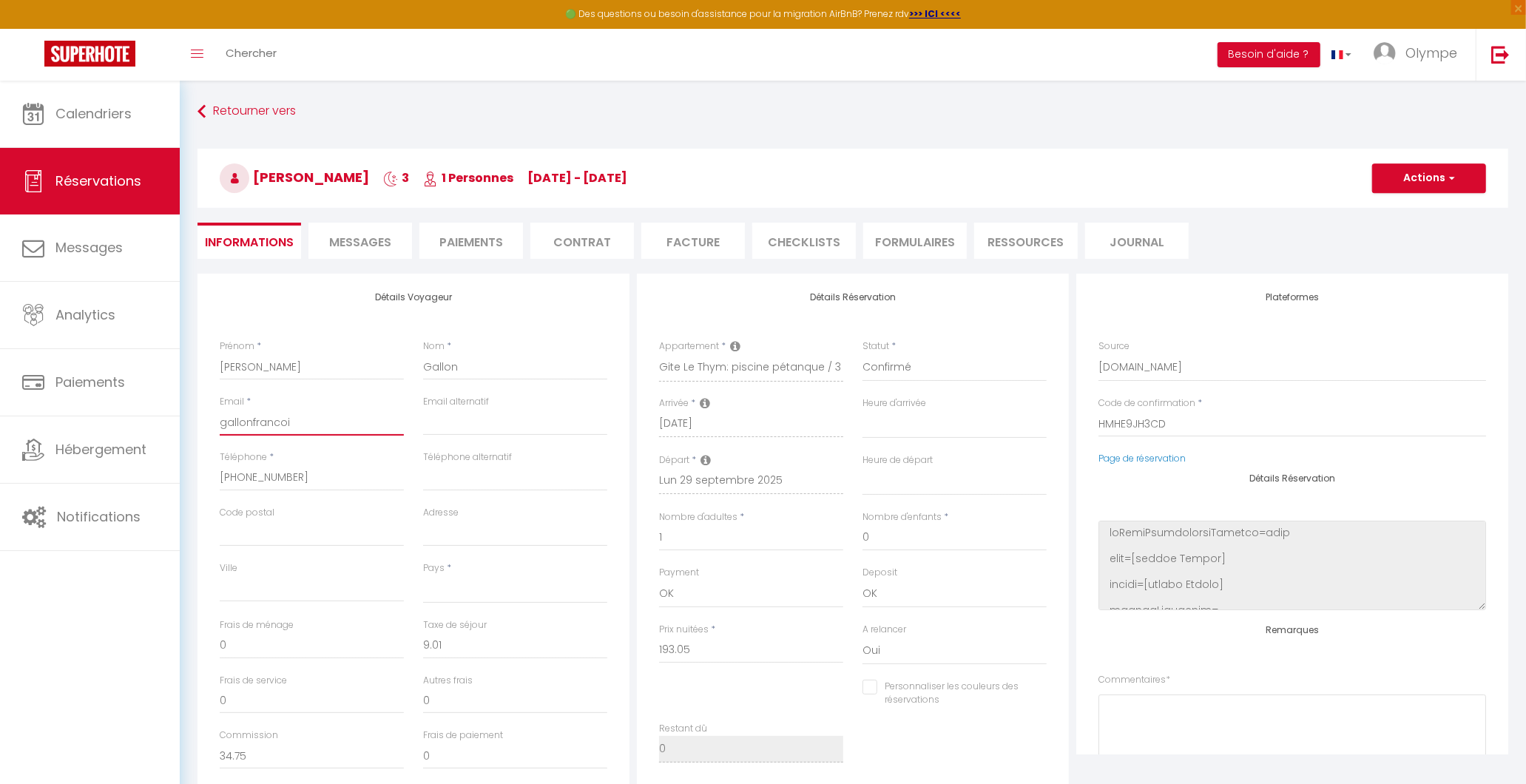
type input "gallonfrancois"
select select
checkbox input "false"
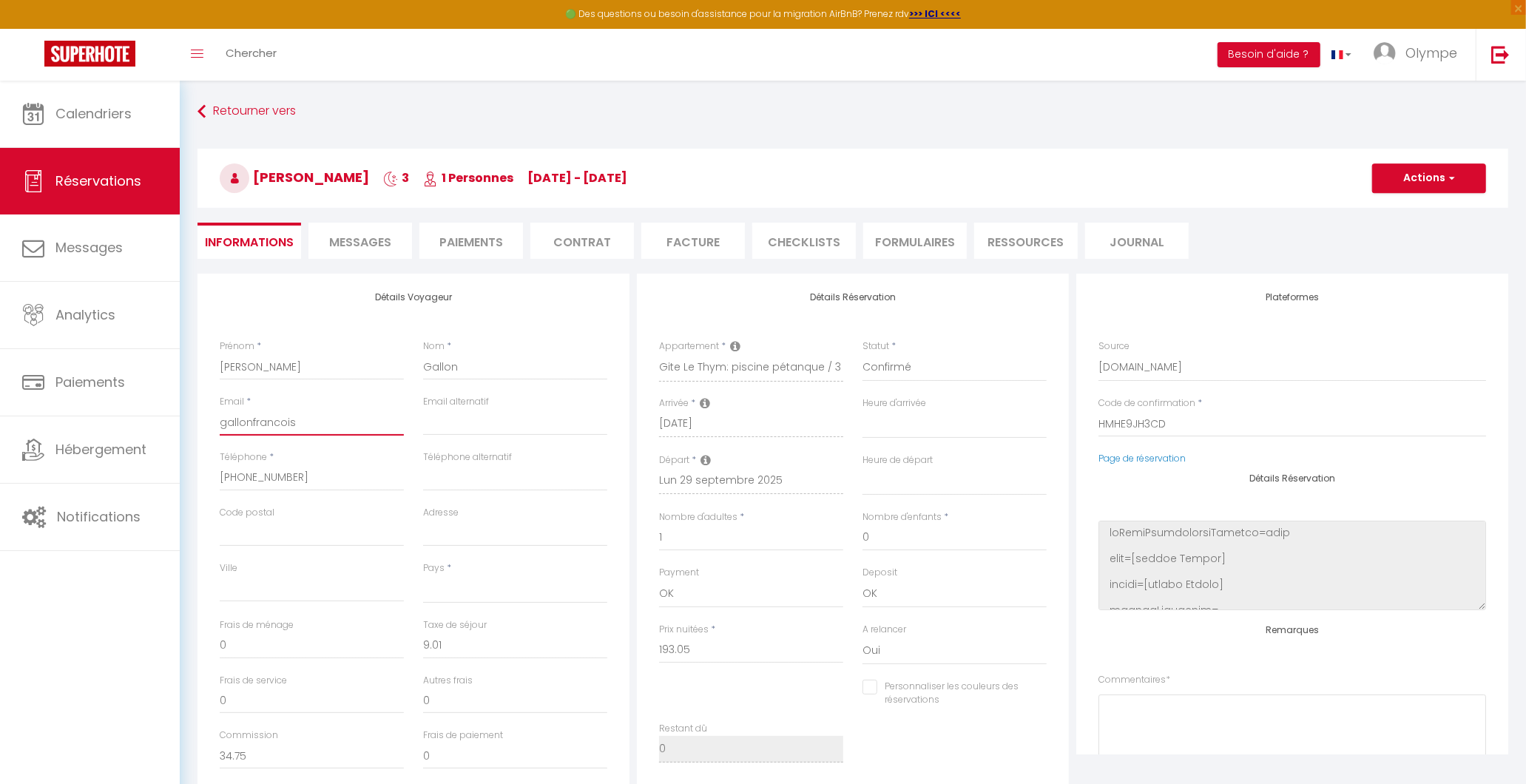
type input "gallonfrancois@"
select select
checkbox input "false"
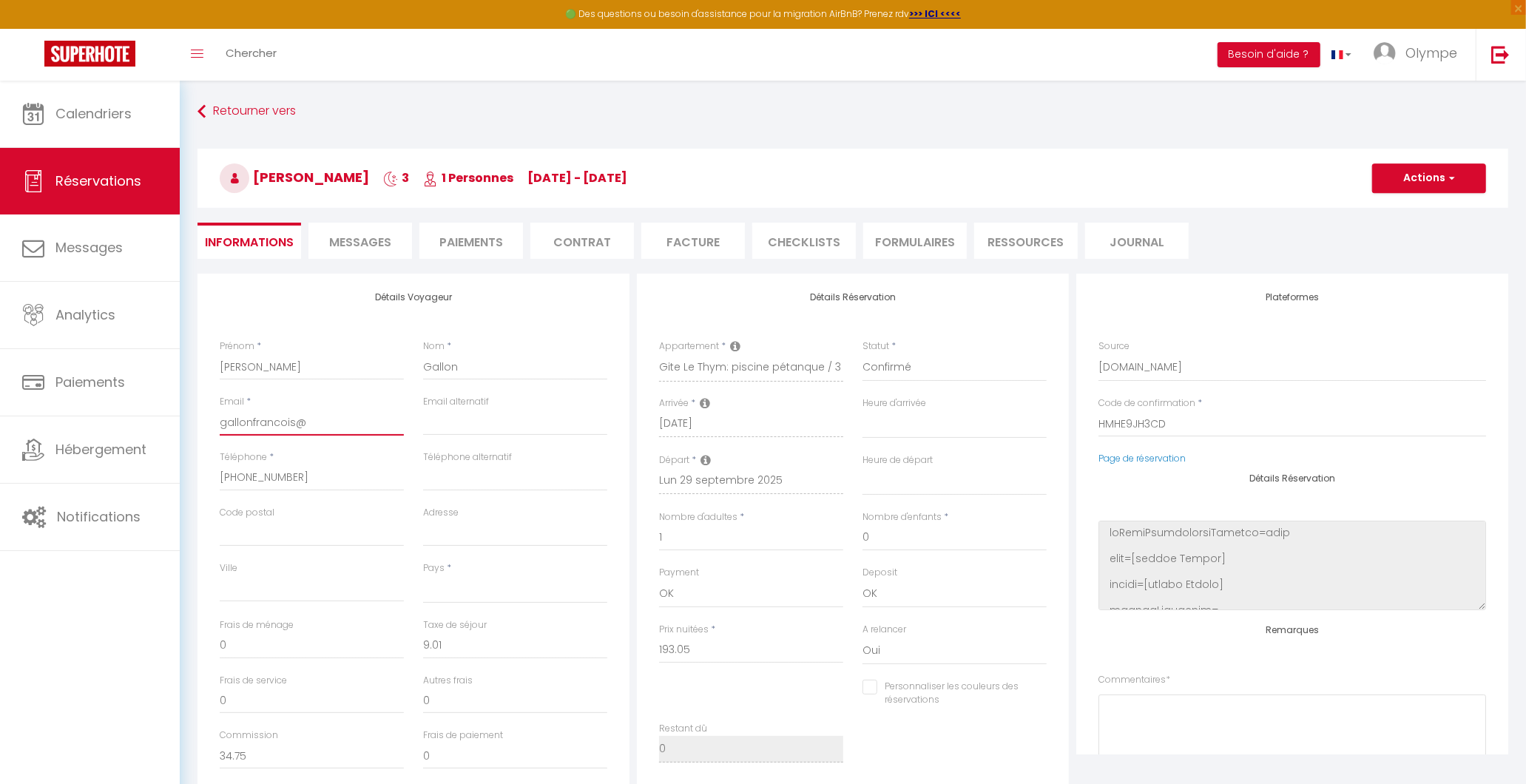
type input "gallonfrancois@g"
select select
checkbox input "false"
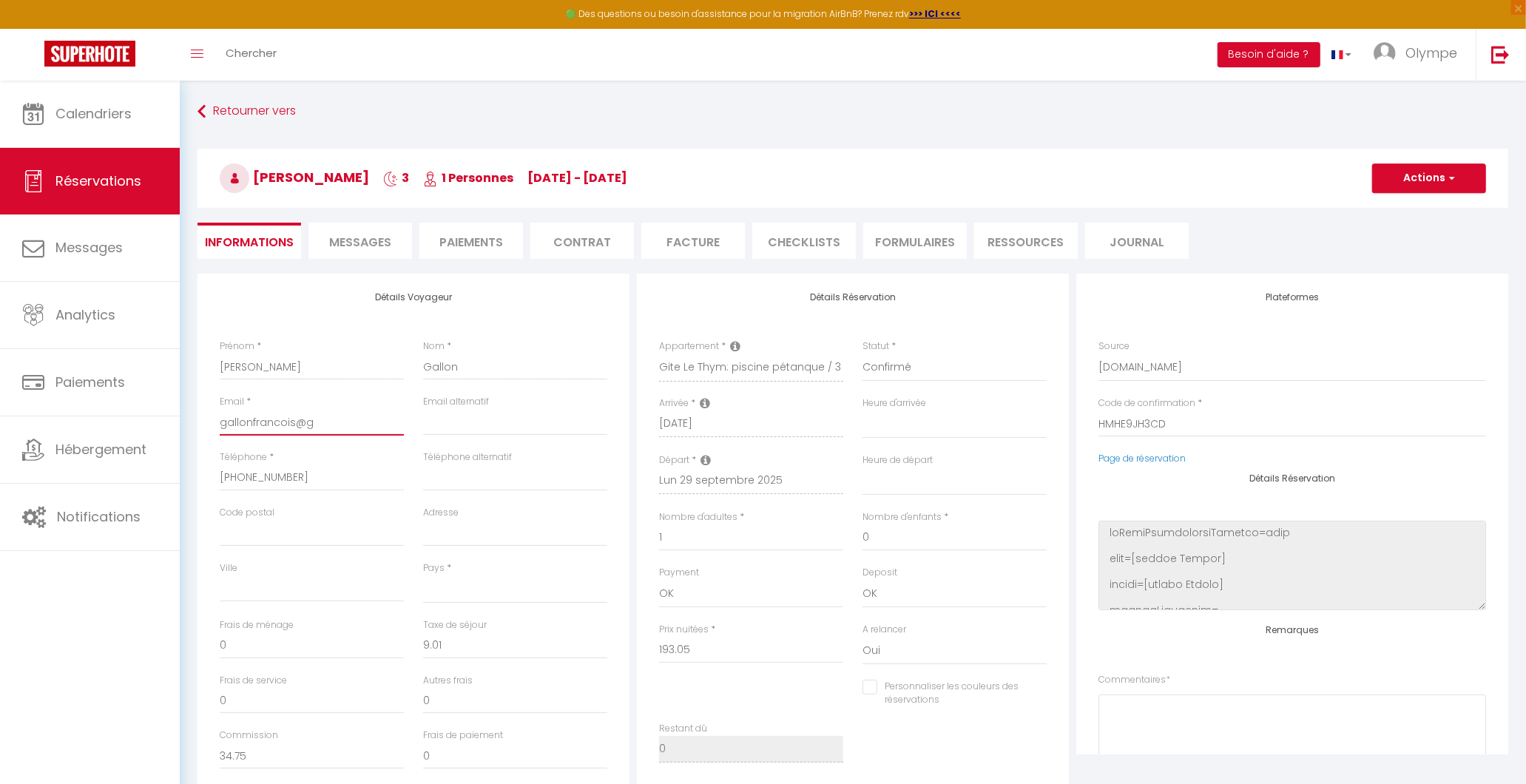
type input "gallonfrancois@gm"
select select
checkbox input "false"
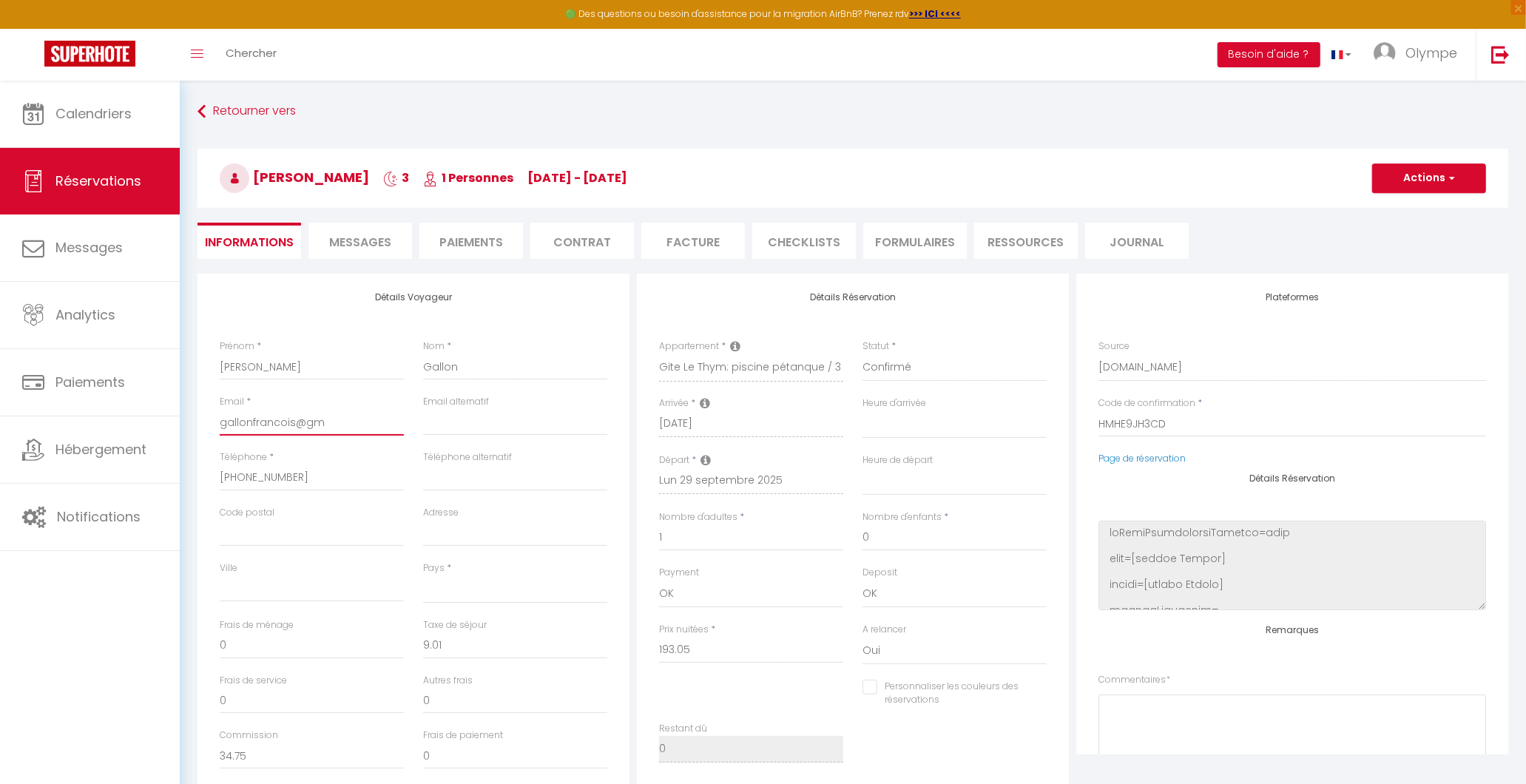
type input "gallonfrancois@gma"
select select
checkbox input "false"
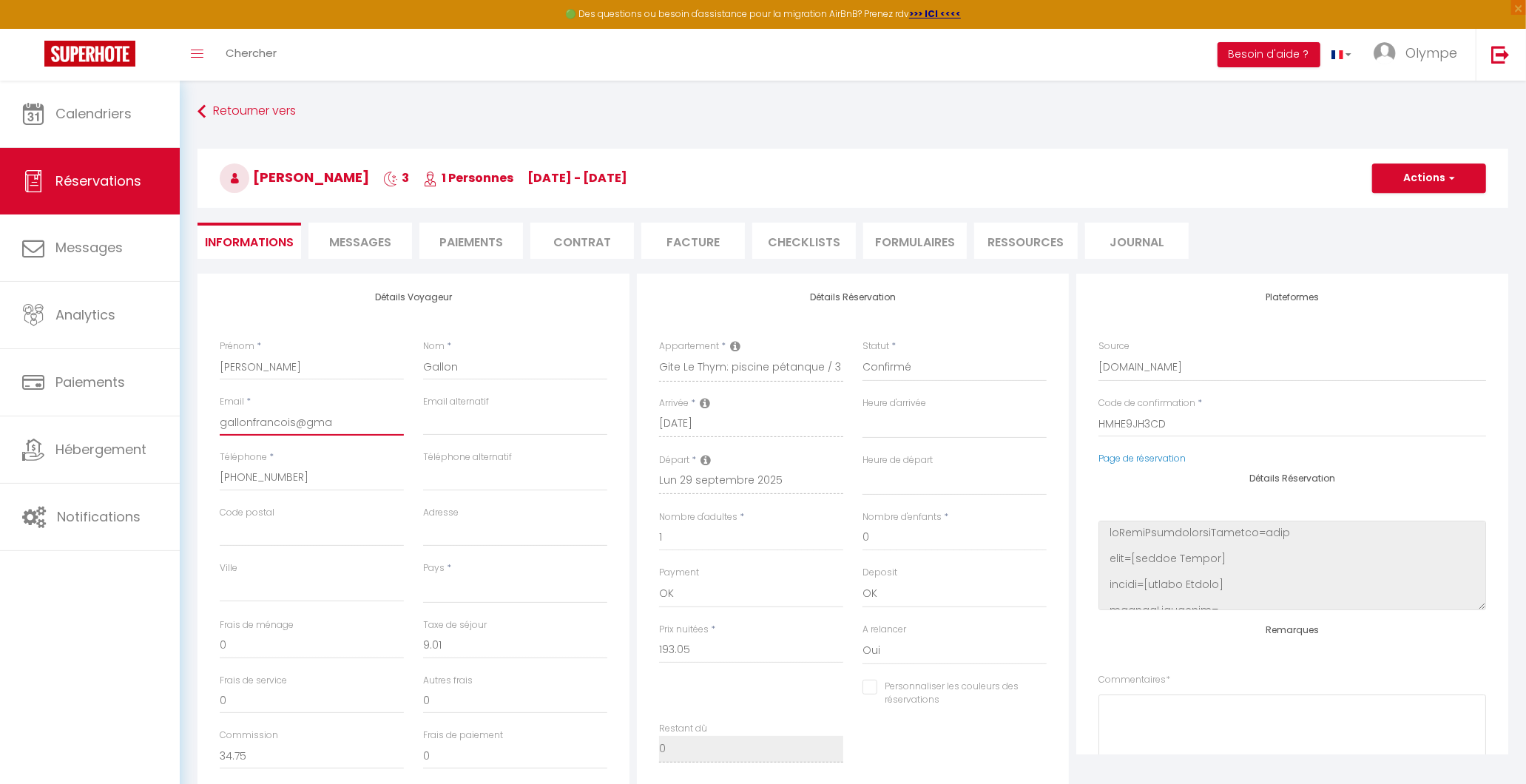
type input "gallonfrancois@gmai"
select select
checkbox input "false"
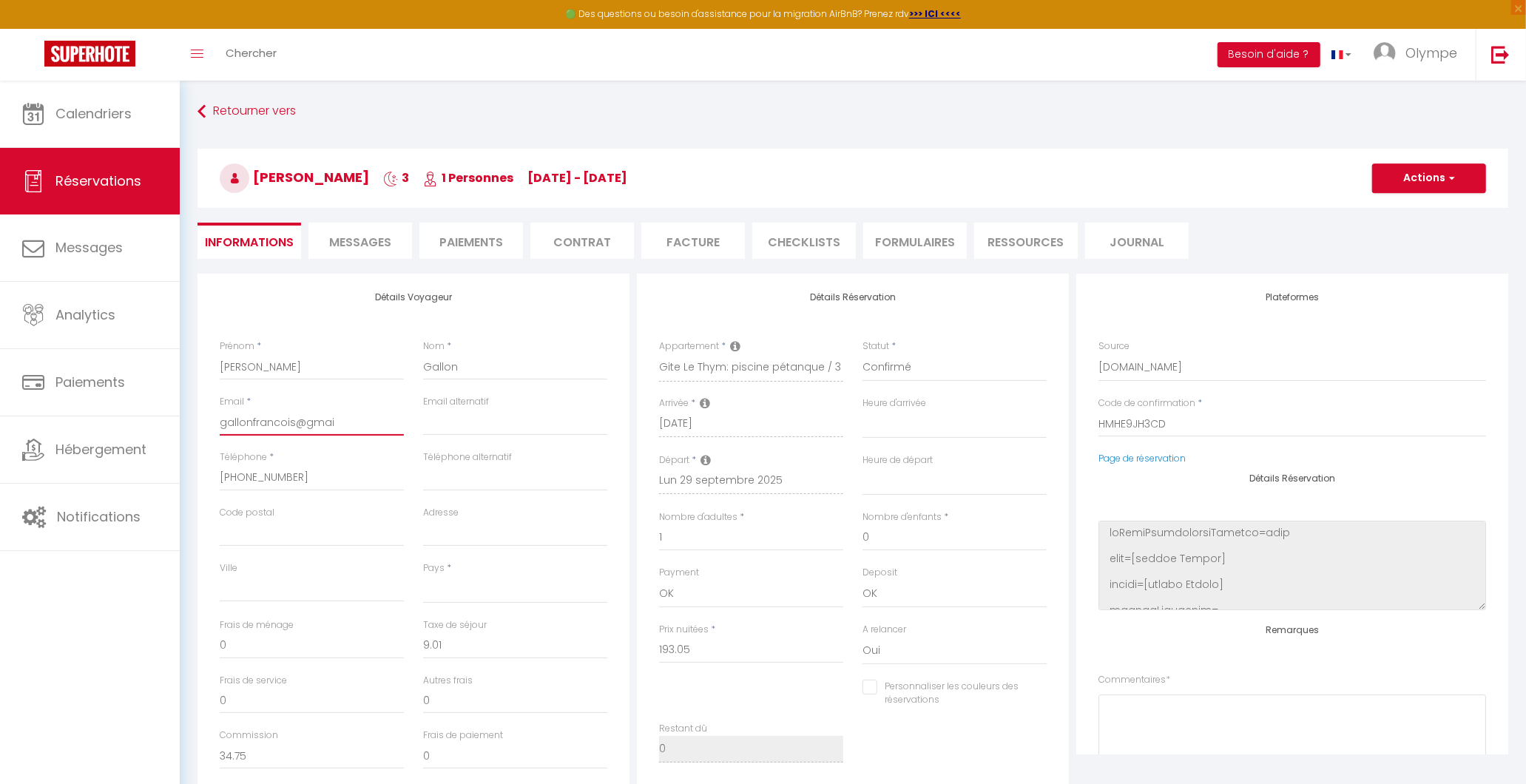
type input "[EMAIL_ADDRESS]"
select select
checkbox input "false"
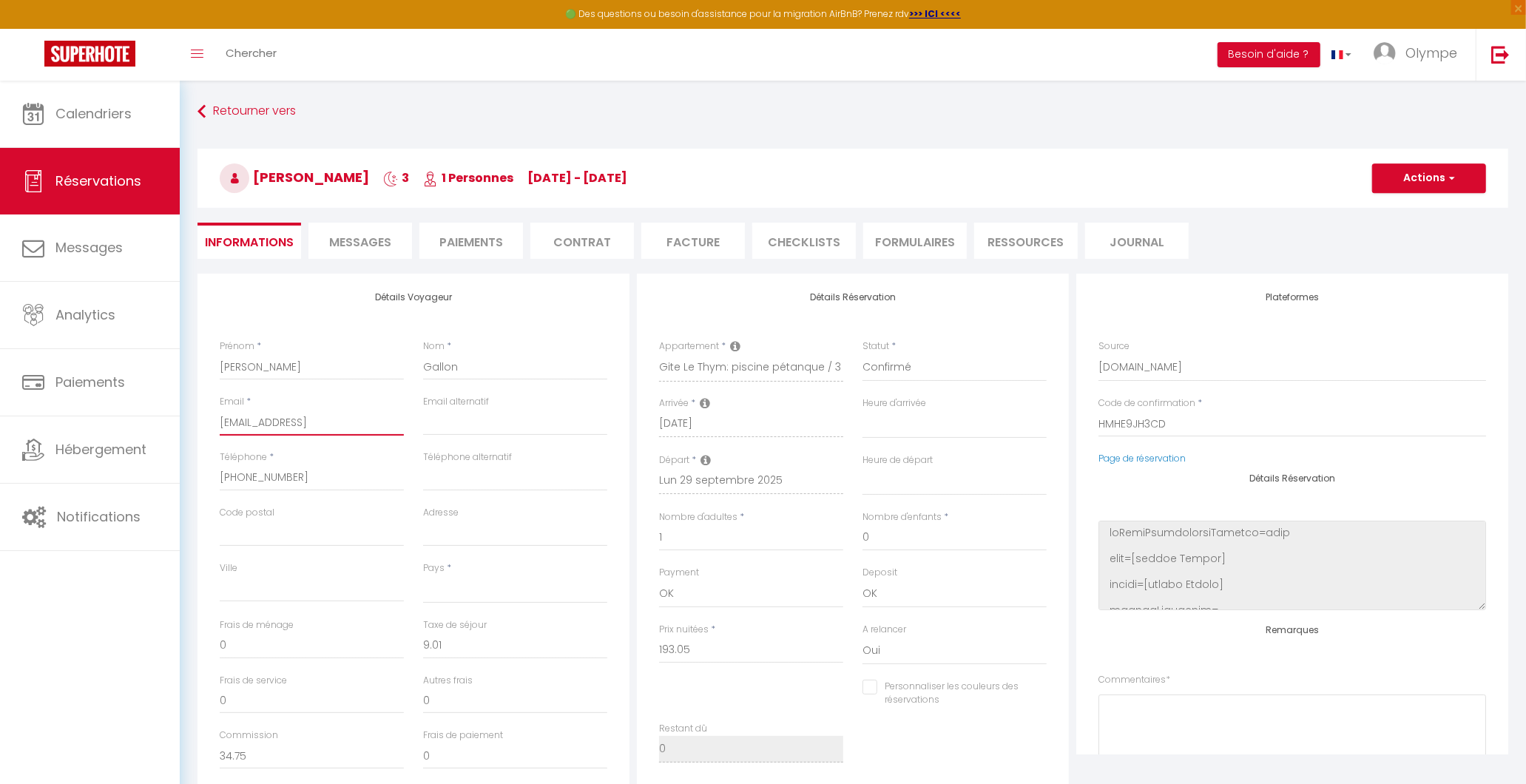
type input "[EMAIL_ADDRESS]."
select select
checkbox input "false"
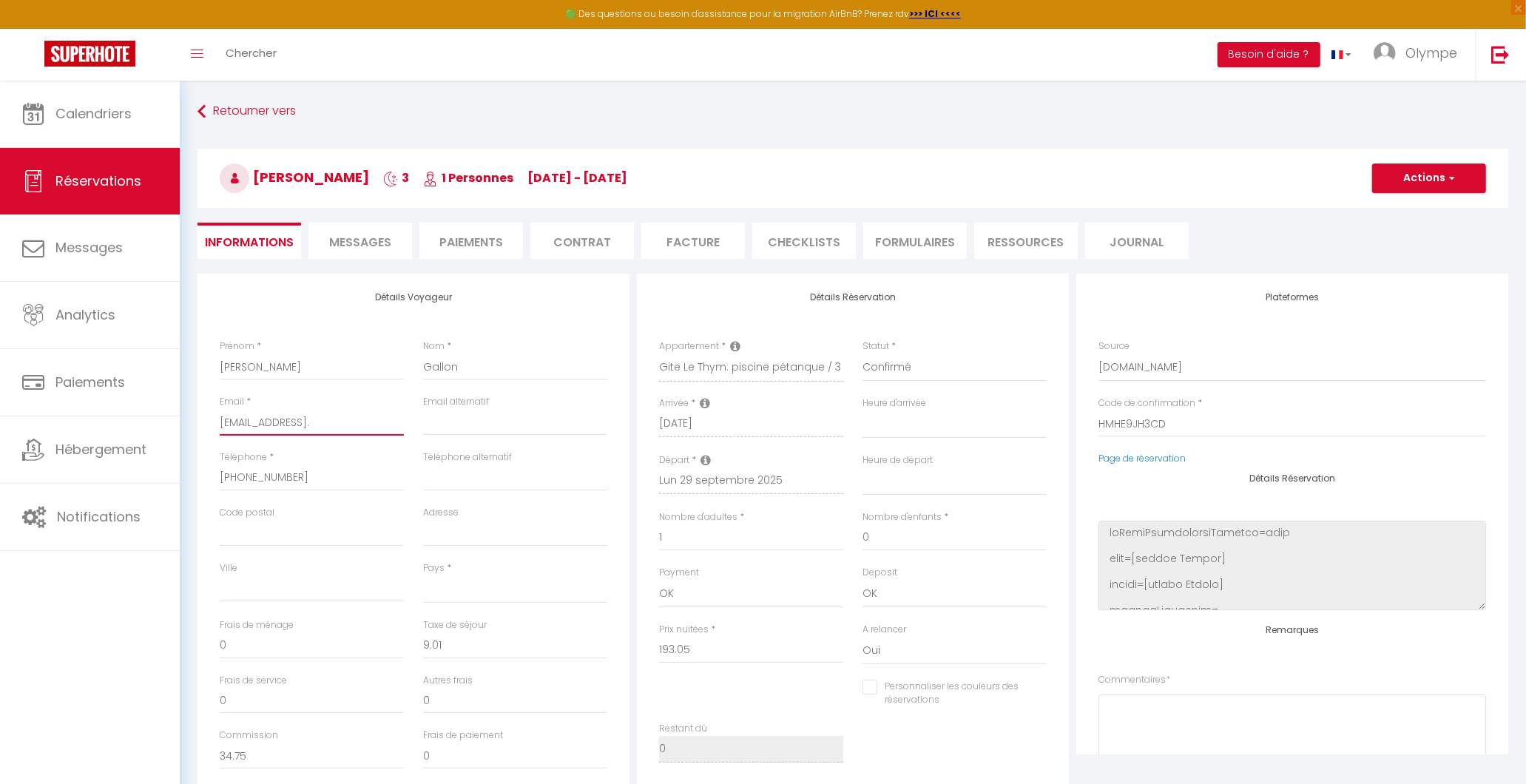
type input "gallonfrancois@gmail.c"
select select
checkbox input "false"
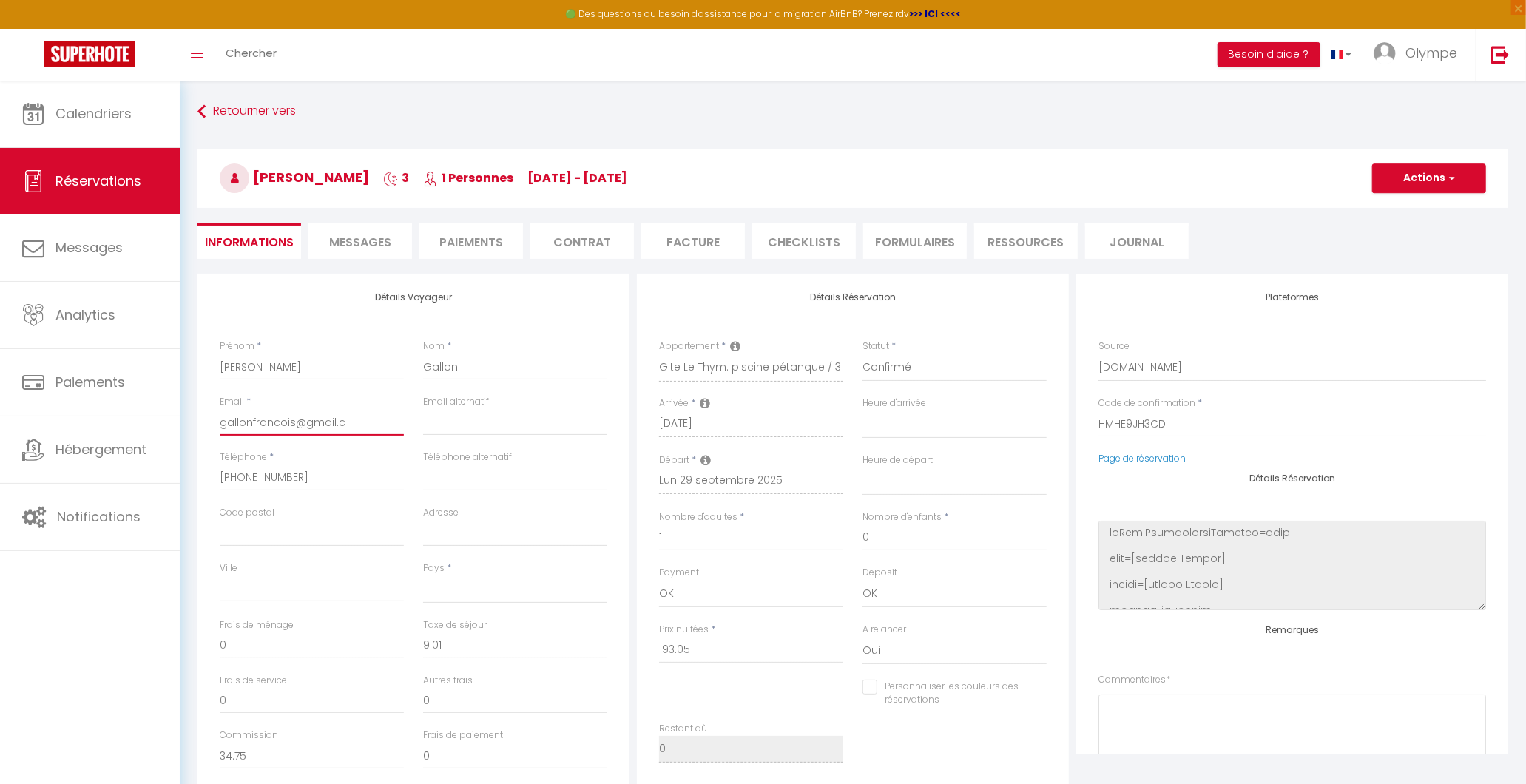
type input "[EMAIL_ADDRESS][DOMAIN_NAME]"
select select
checkbox input "false"
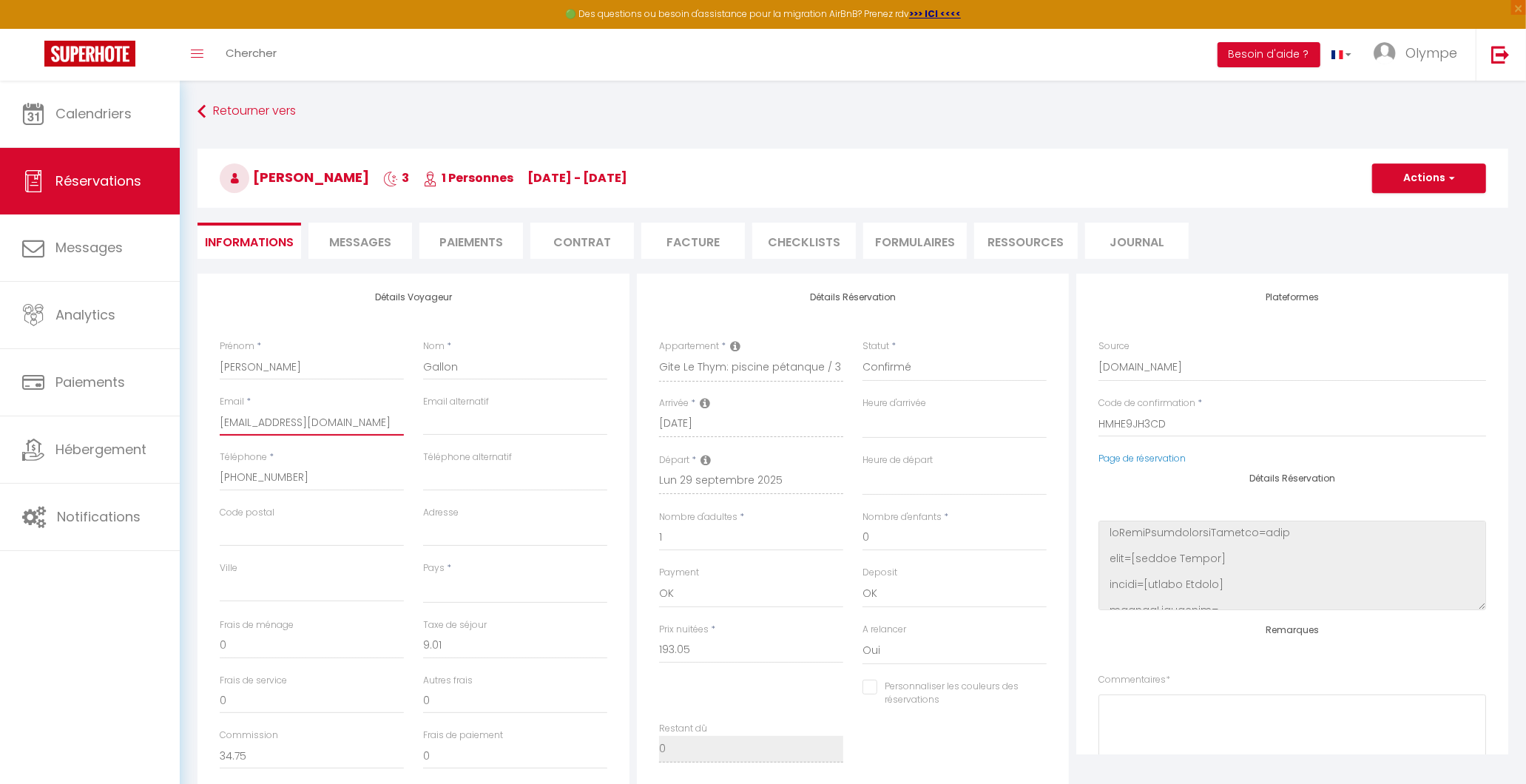
type input "[EMAIL_ADDRESS][DOMAIN_NAME]"
select select
checkbox input "false"
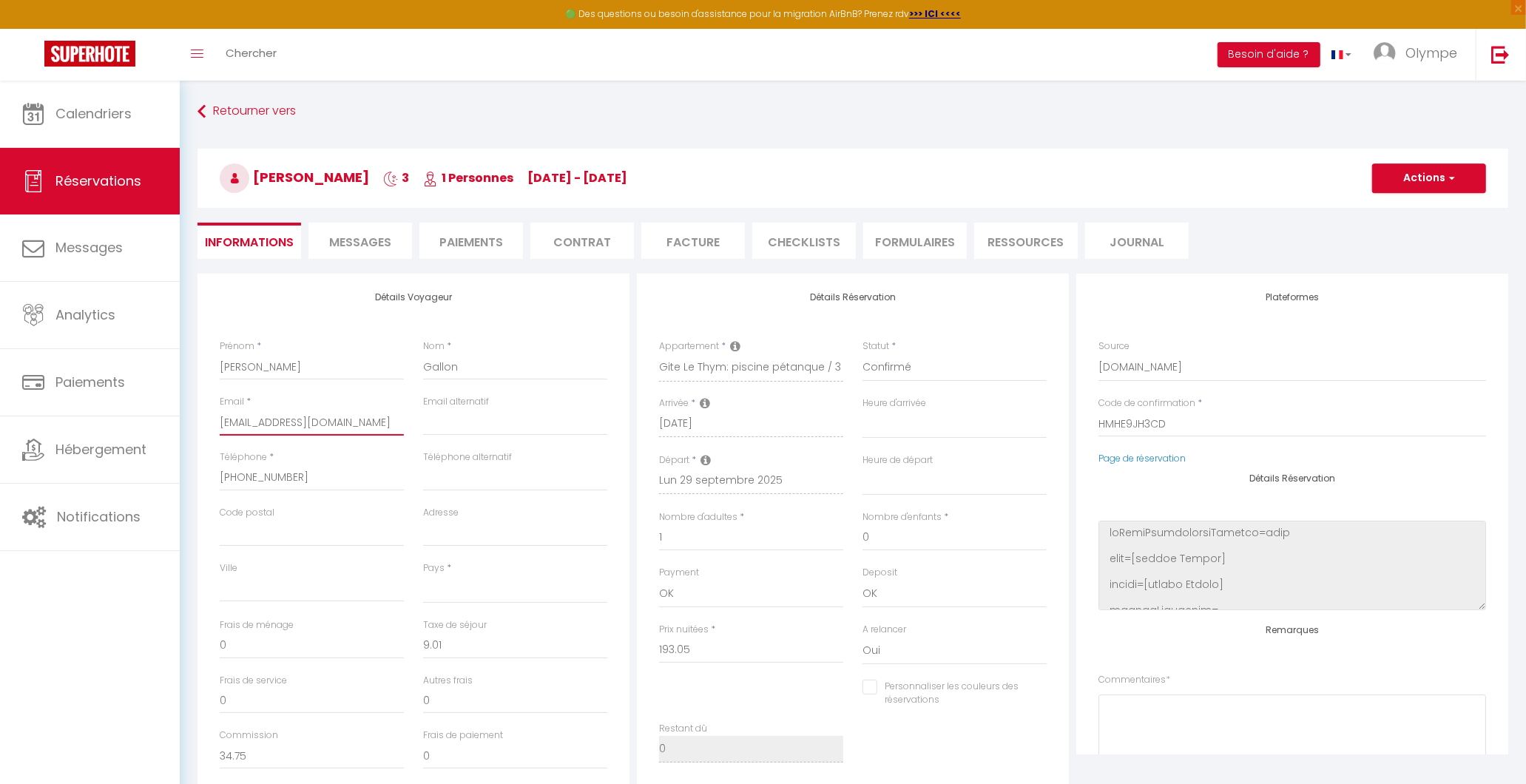
select select
checkbox input "false"
select select
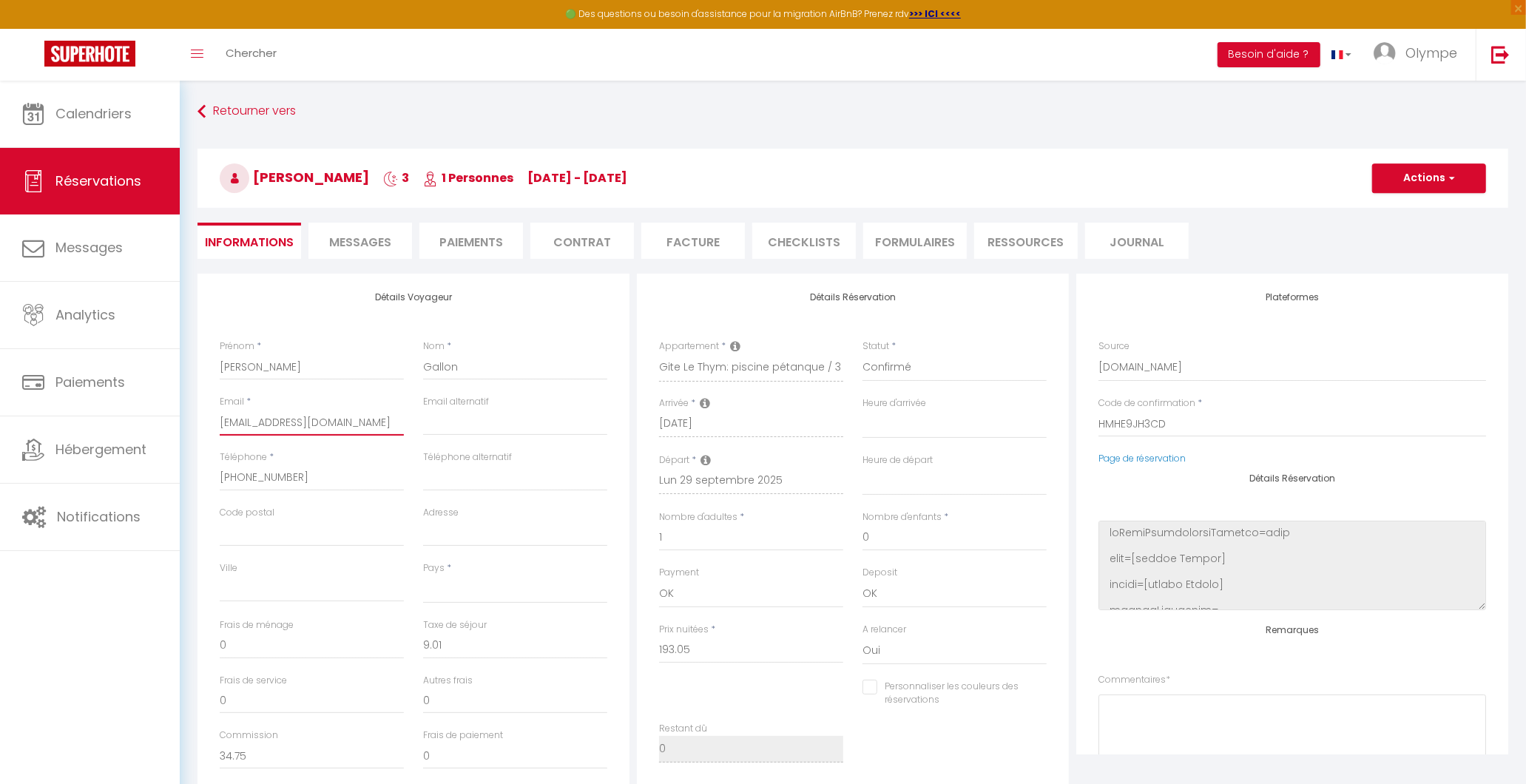
select select
checkbox input "false"
type input "[EMAIL_ADDRESS][DOMAIN_NAME]"
click at [1441, 183] on button "Actions" at bounding box center [1429, 178] width 114 height 30
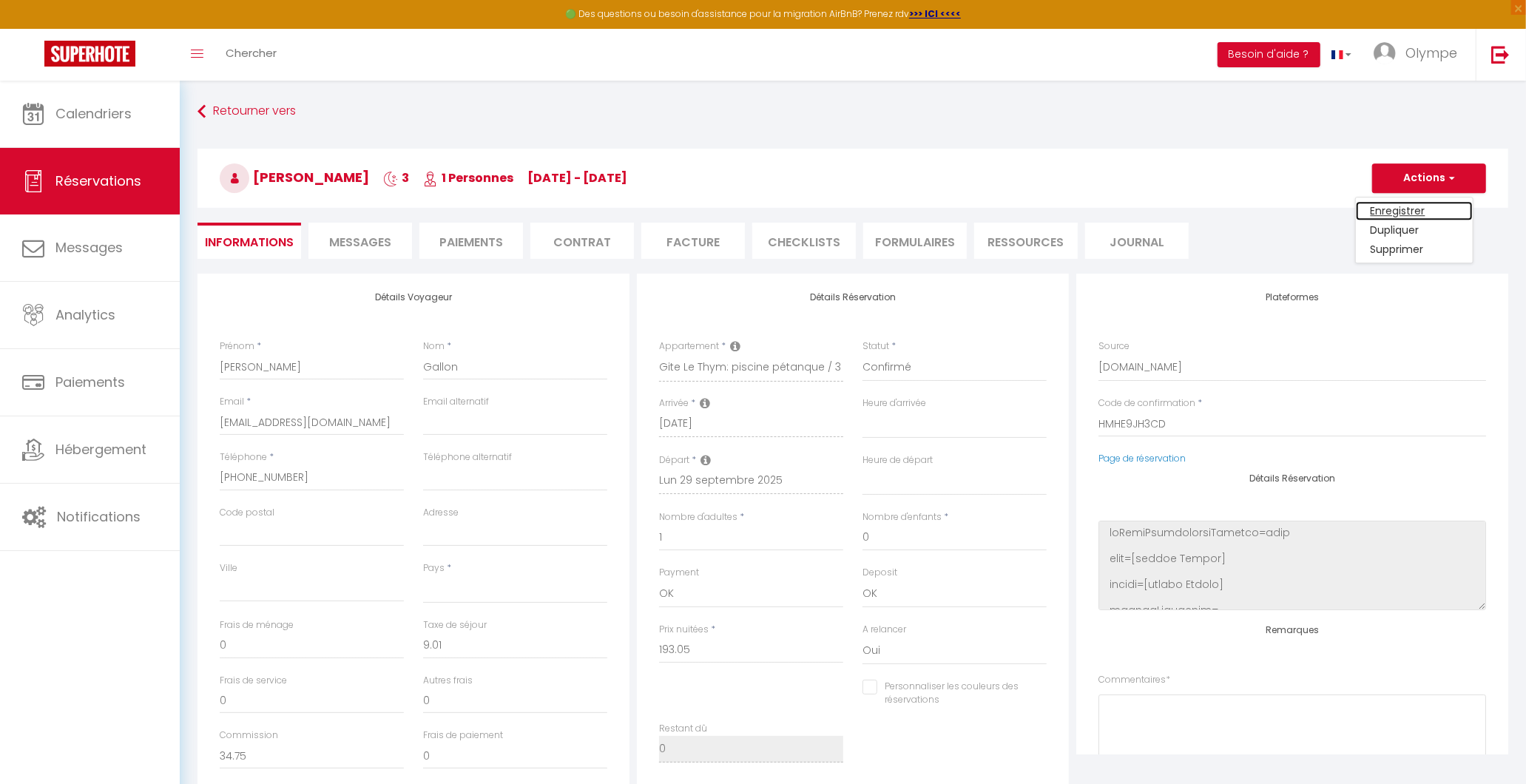
click at [1439, 203] on link "Enregistrer" at bounding box center [1415, 210] width 117 height 19
select select "not_cancelled"
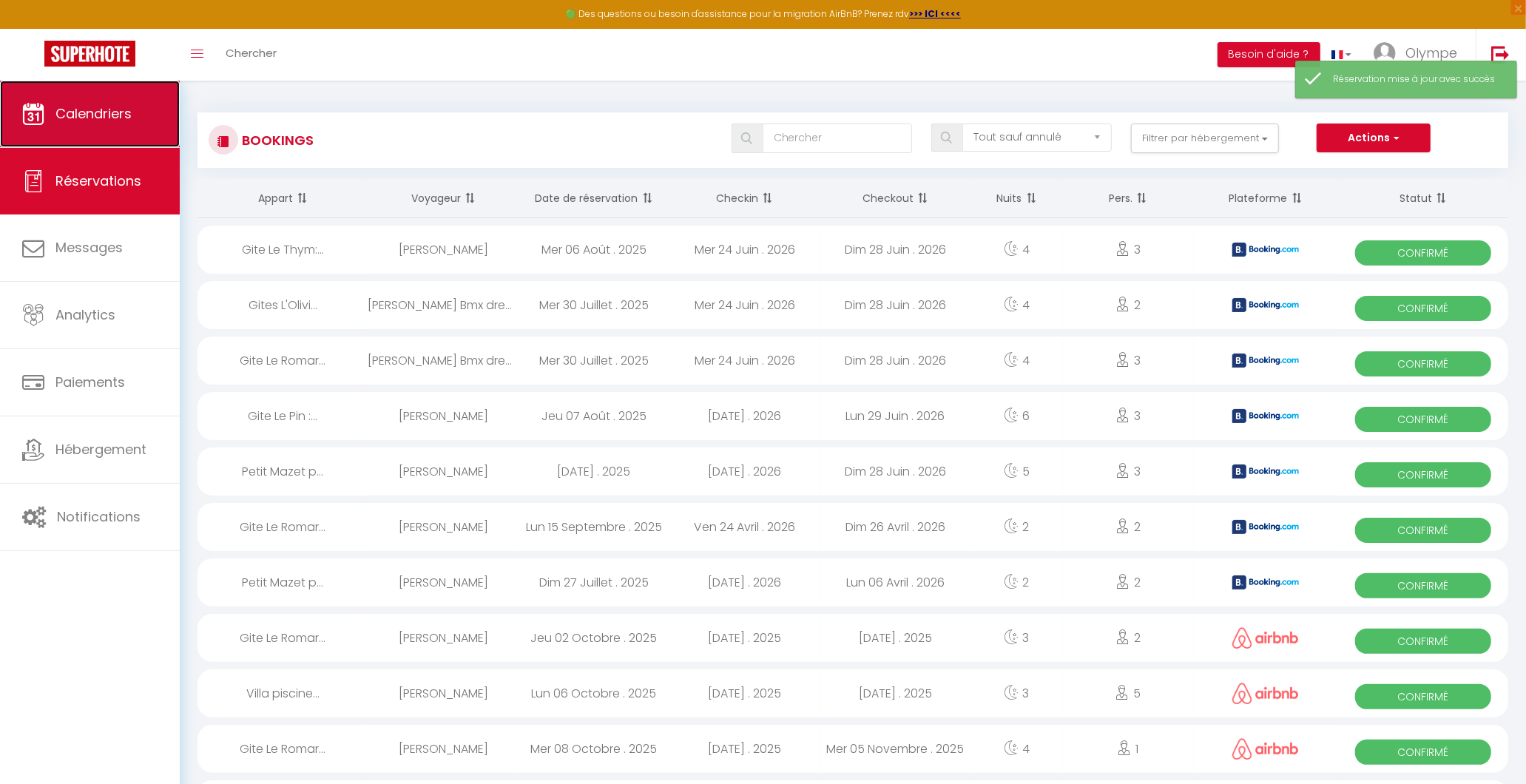
click at [164, 119] on link "Calendriers" at bounding box center [89, 114] width 180 height 67
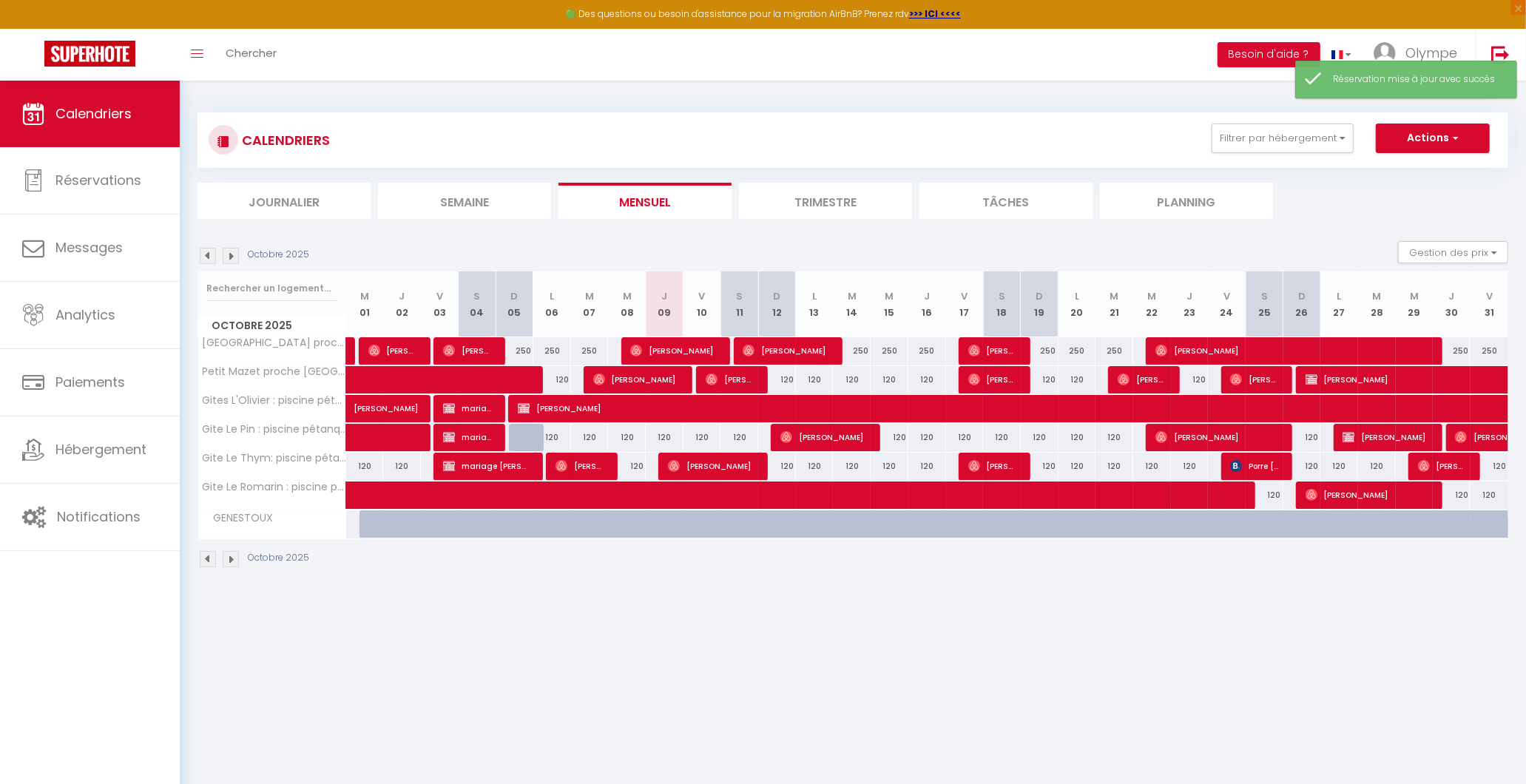
click at [211, 255] on img at bounding box center [208, 256] width 16 height 16
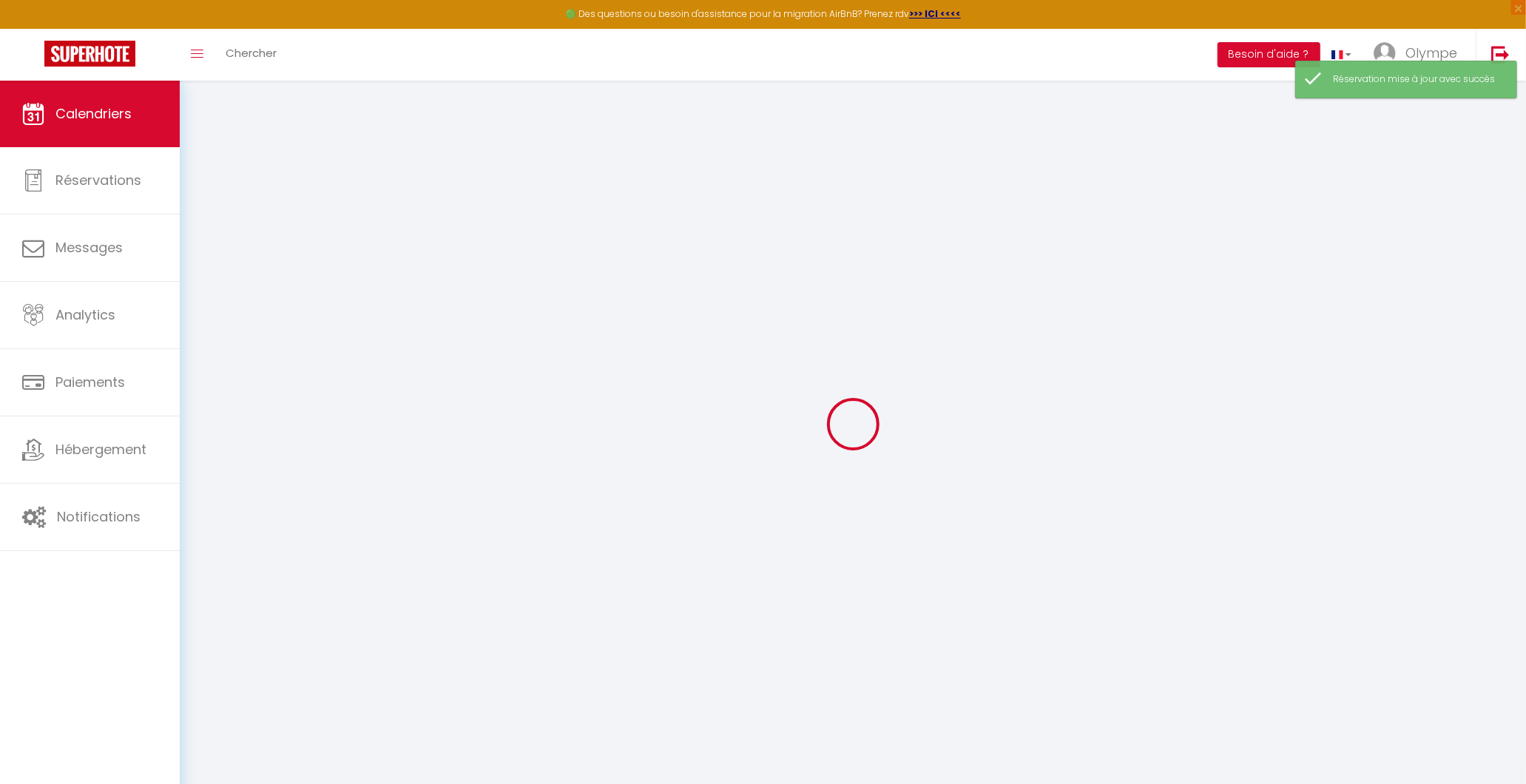
select select
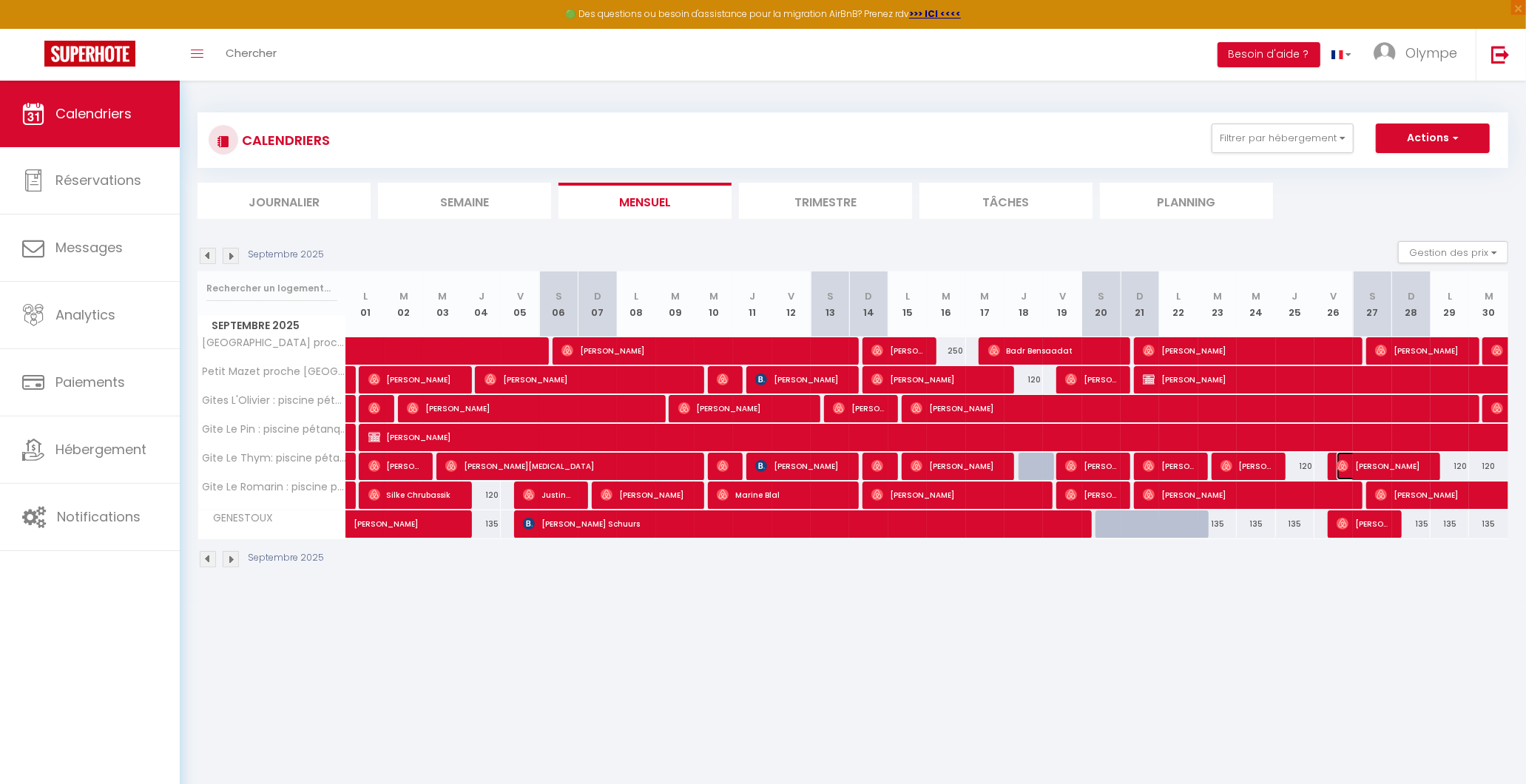
click at [1404, 466] on span "[PERSON_NAME]" at bounding box center [1381, 466] width 89 height 28
select select "OK"
select select "0"
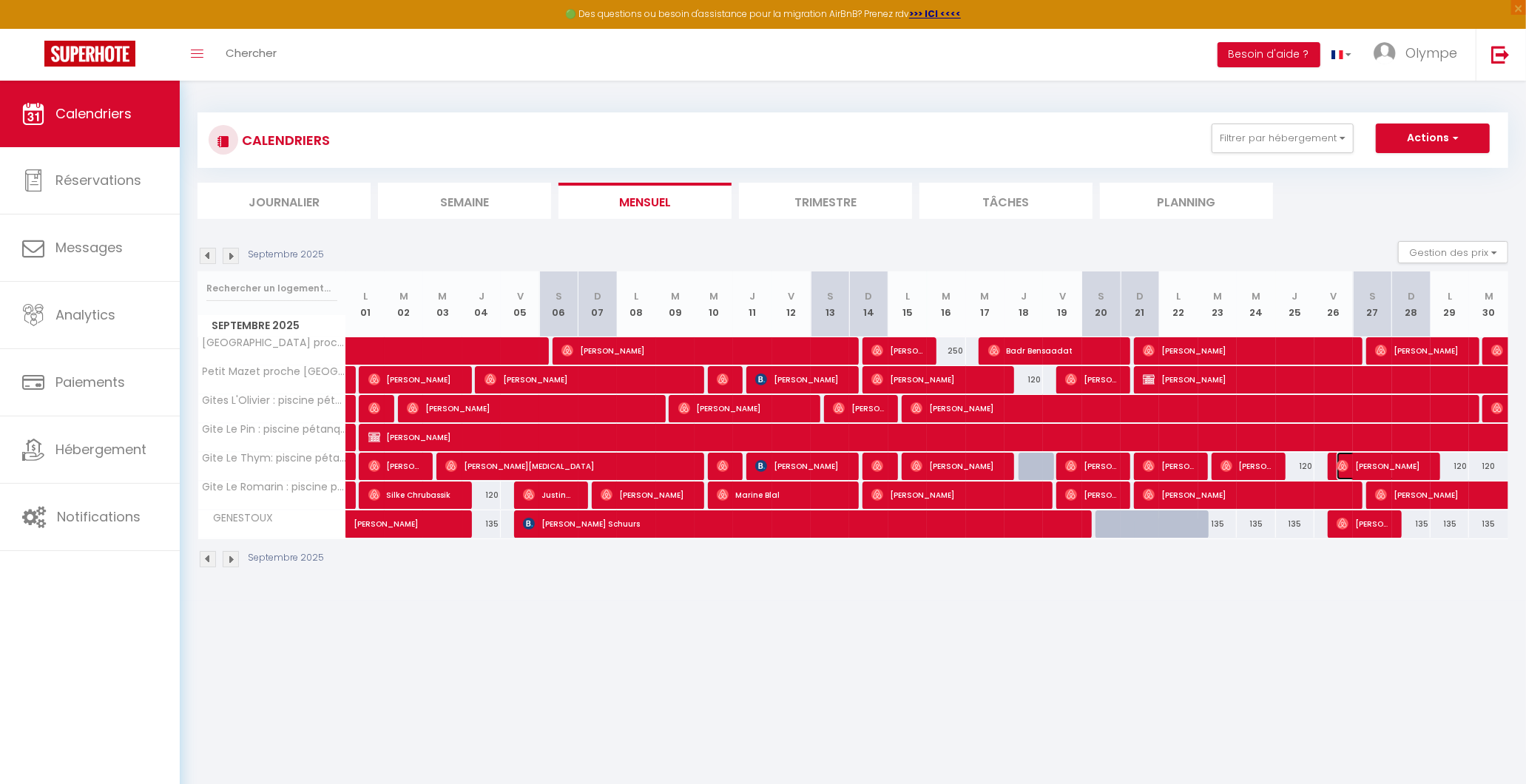
select select "1"
select select
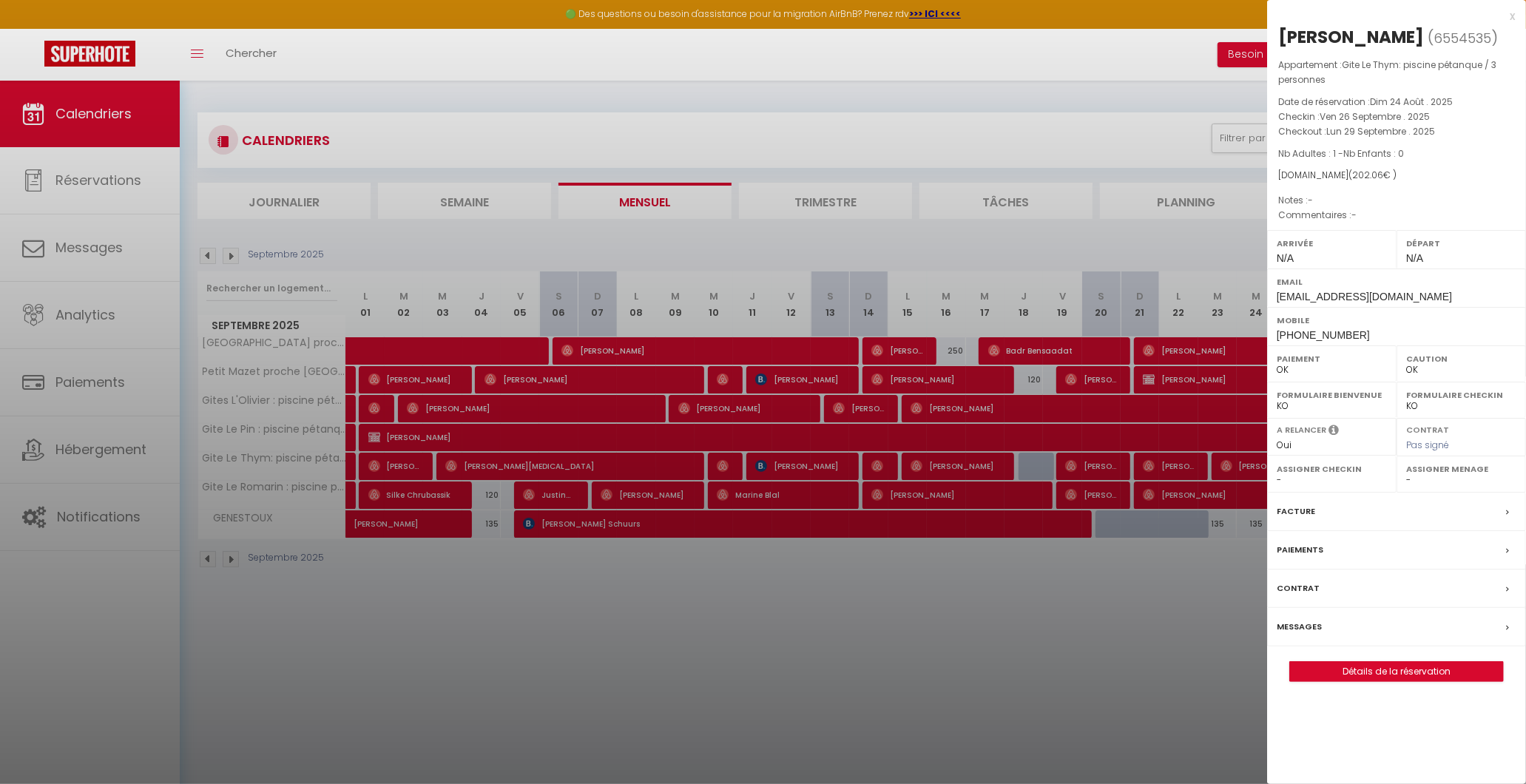
click at [1369, 516] on div "Facture" at bounding box center [1396, 512] width 259 height 39
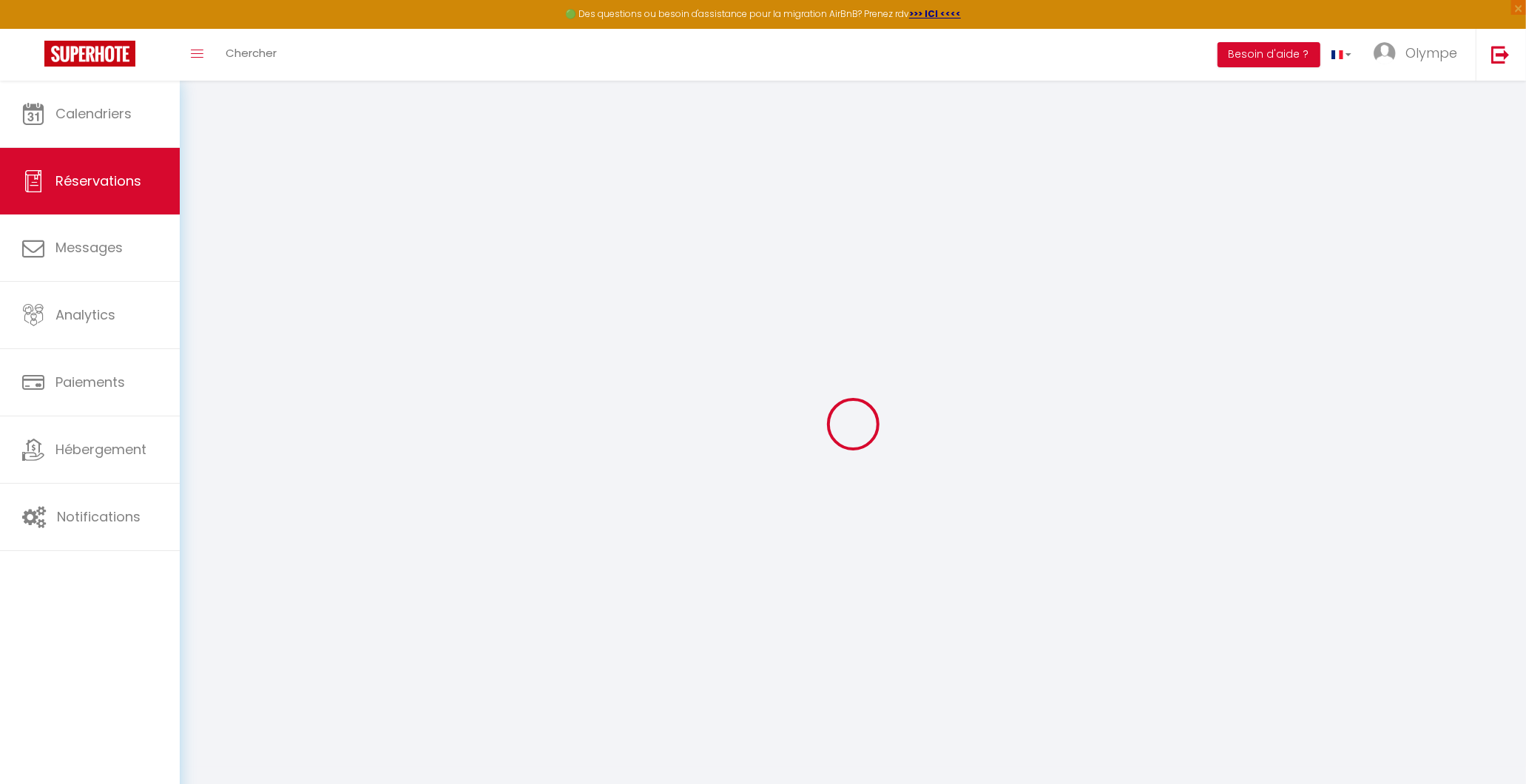
select select "taxes"
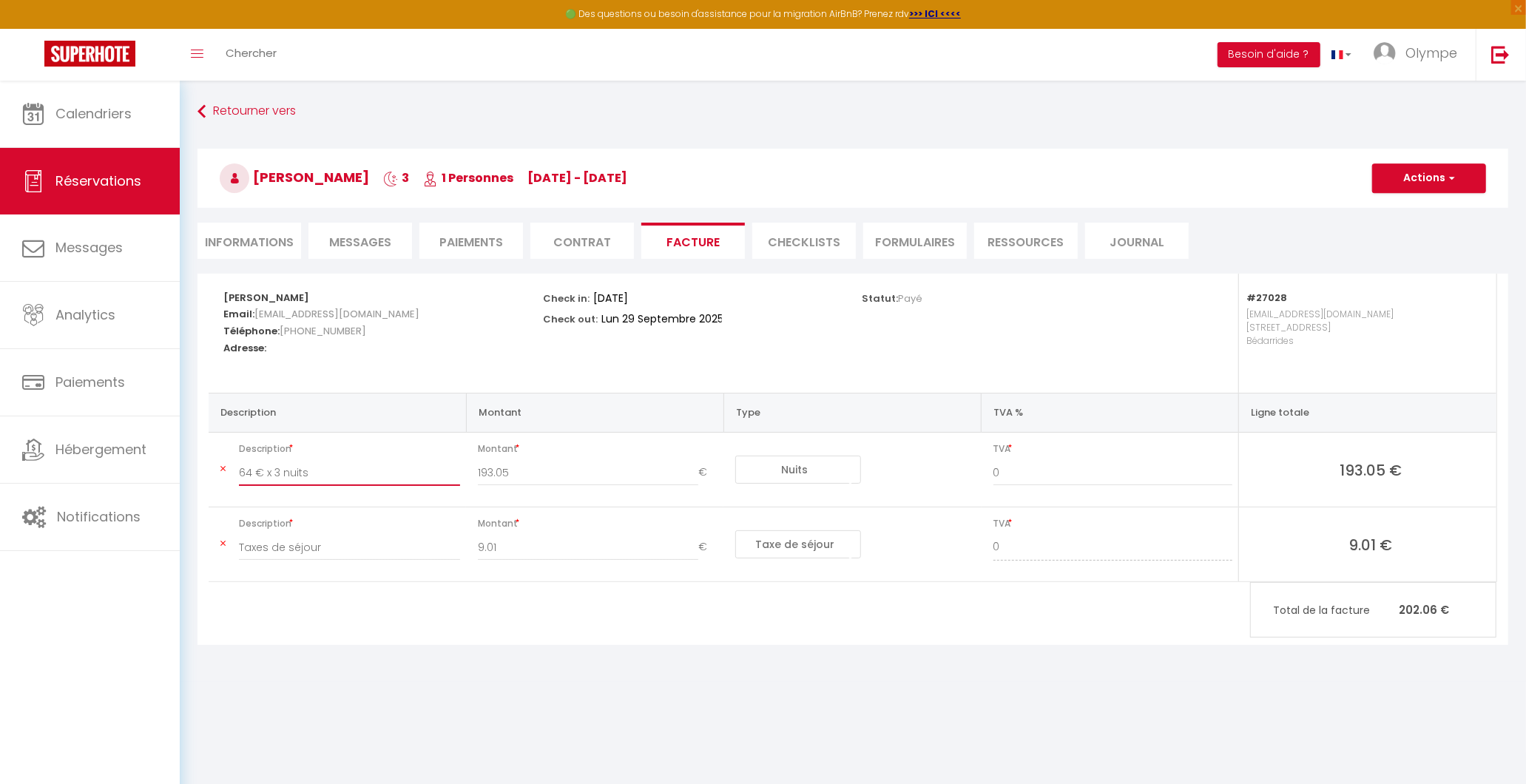
click at [433, 462] on input "64 € x 3 nuits" at bounding box center [349, 473] width 221 height 27
click at [1421, 174] on button "Actions" at bounding box center [1429, 178] width 114 height 30
click at [1386, 229] on link "Aperçu et éditer" at bounding box center [1419, 229] width 125 height 19
drag, startPoint x: 514, startPoint y: 546, endPoint x: 470, endPoint y: 546, distance: 44.0
click at [470, 546] on div "9.01 €" at bounding box center [597, 555] width 259 height 42
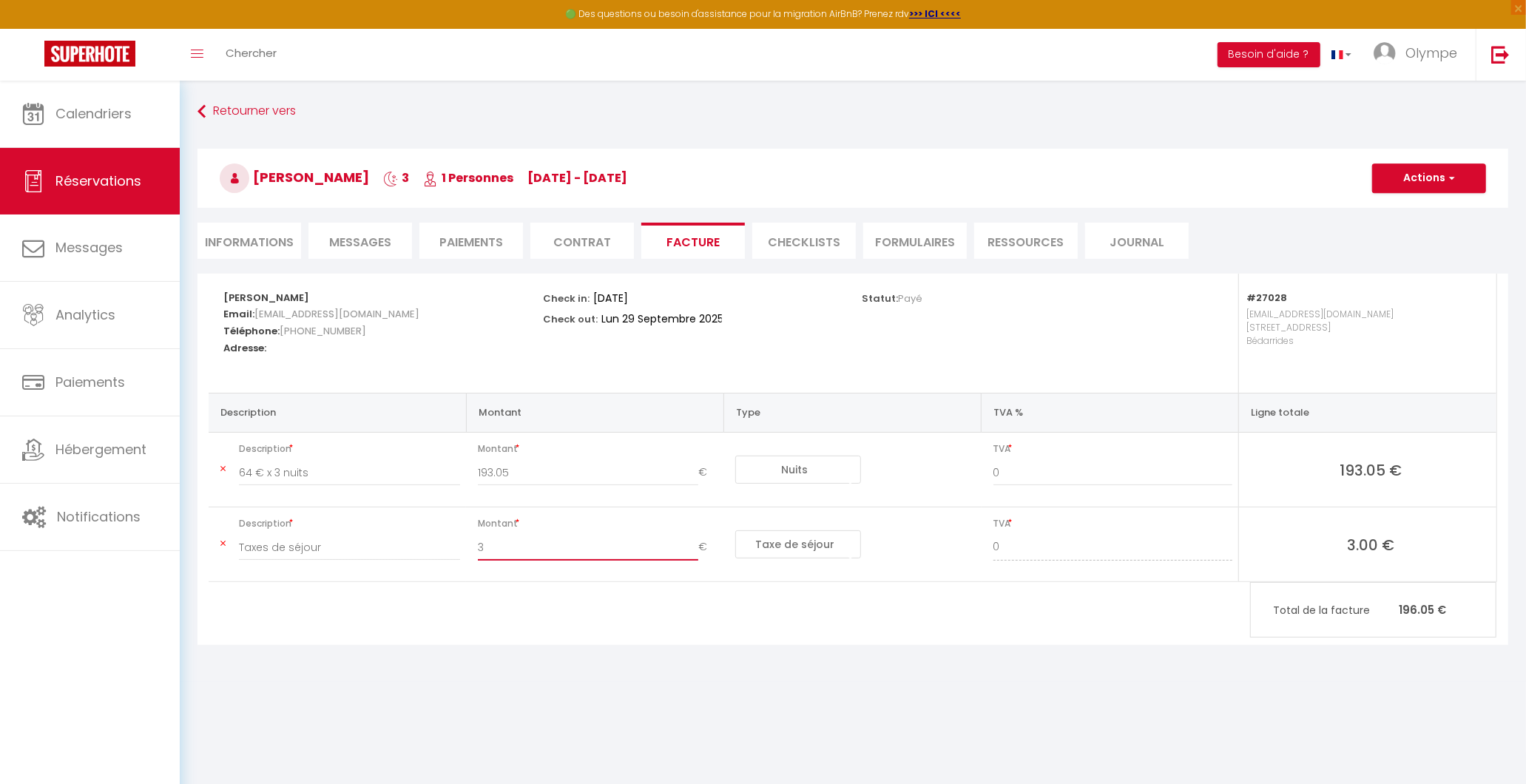
type input "3"
click at [326, 482] on input "64 € x 3 nuits" at bounding box center [349, 473] width 221 height 27
drag, startPoint x: 322, startPoint y: 470, endPoint x: 276, endPoint y: 474, distance: 46.2
click at [276, 474] on input "64 € x 3 nuits" at bounding box center [349, 473] width 221 height 27
type input "64 € x 1 nuit"
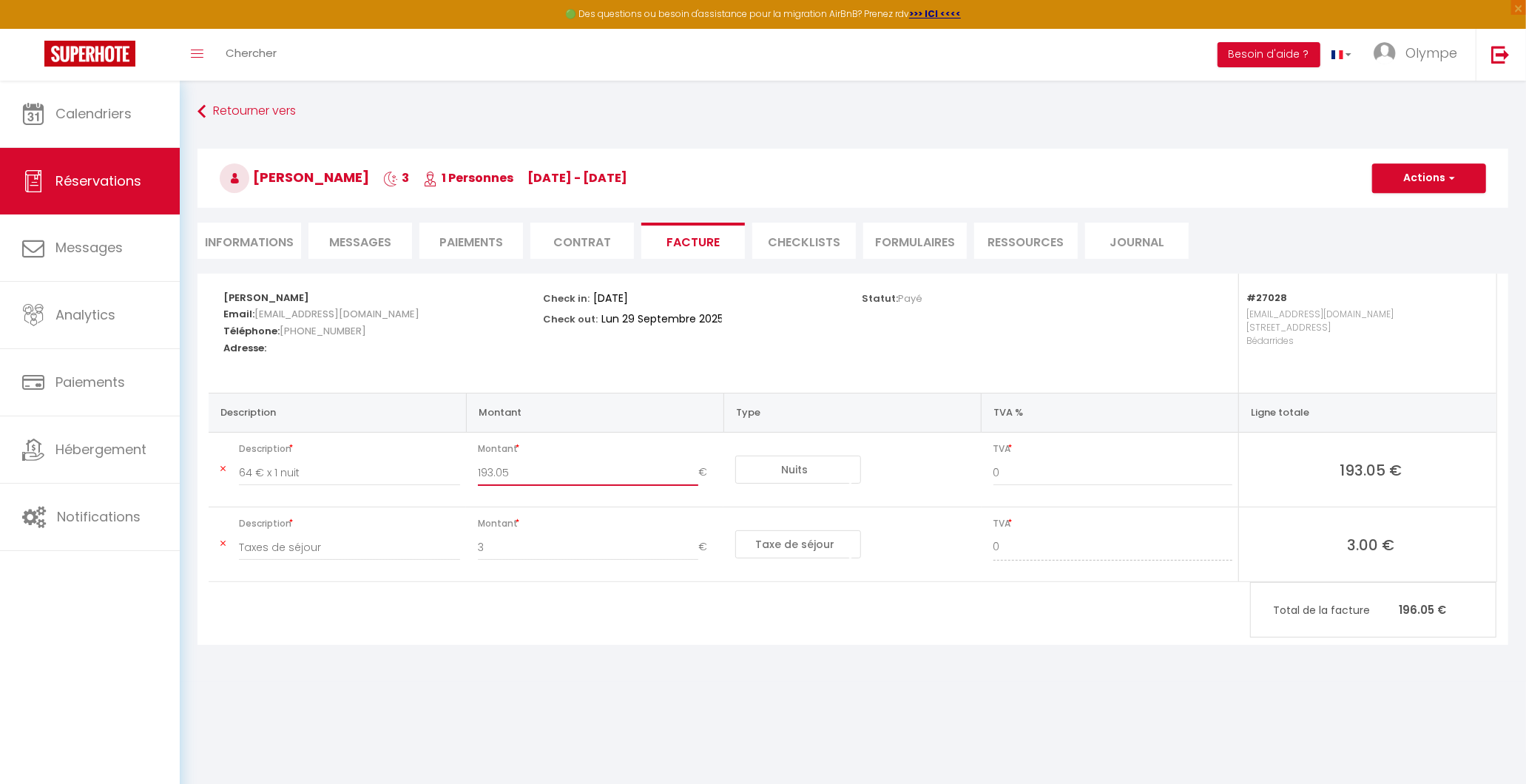
drag, startPoint x: 523, startPoint y: 477, endPoint x: 470, endPoint y: 477, distance: 53.0
click at [470, 477] on div "193.05 €" at bounding box center [597, 480] width 259 height 42
type input "64"
click at [1078, 622] on div "[PERSON_NAME] Email: [EMAIL_ADDRESS][DOMAIN_NAME] Téléphone: [PHONE_NUMBER] Adr…" at bounding box center [853, 459] width 1311 height 372
click at [1427, 189] on button "Actions" at bounding box center [1429, 178] width 114 height 30
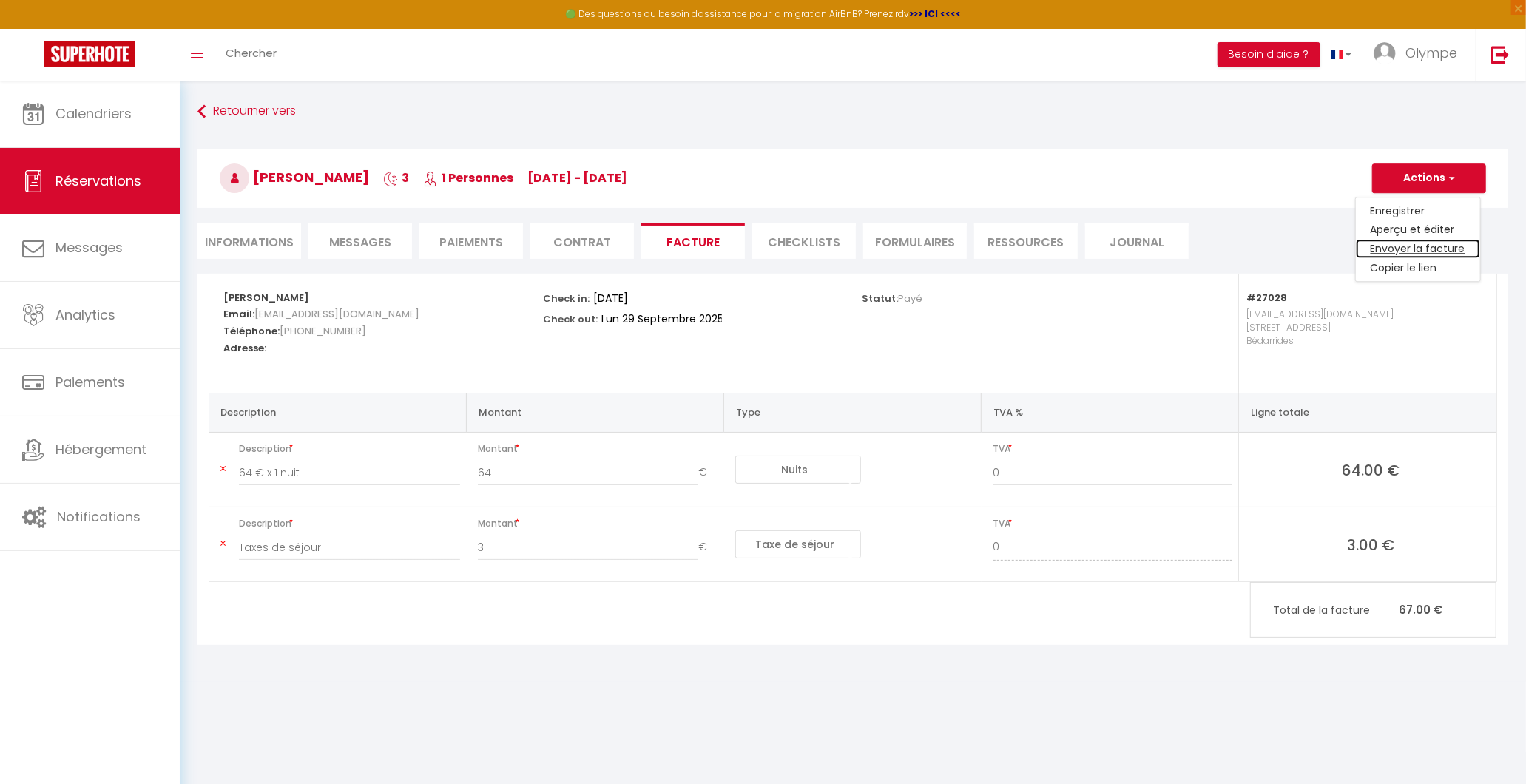
click at [1421, 244] on link "Envoyer la facture" at bounding box center [1419, 249] width 125 height 19
type input "[EMAIL_ADDRESS][DOMAIN_NAME]"
type input "Your invoice 6554535 - Gite Le Thym: piscine pétanque / 3 personnes"
type textarea "Hi, Here is the link to download your invoice: [URL][DOMAIN_NAME] Reservation d…"
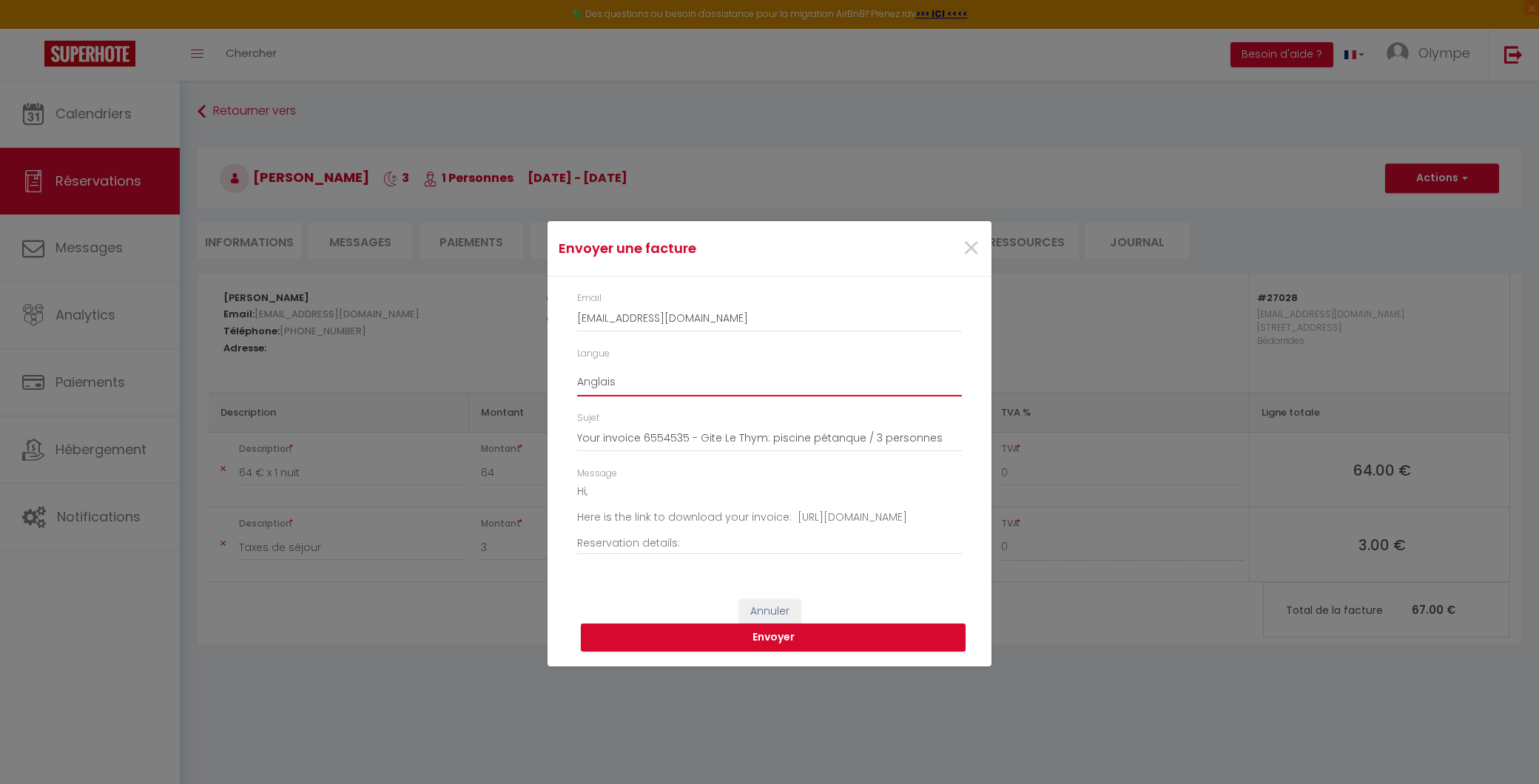
click at [653, 375] on select "Anglais Français Espagnol Portugais" at bounding box center [769, 382] width 385 height 28
select select "fr"
click at [577, 368] on select "Anglais Français Espagnol Portugais" at bounding box center [769, 382] width 385 height 28
type input "Votre facture 6554535 - Gite Le Thym: piscine pétanque / 3 personnes"
click at [712, 626] on button "Envoyer" at bounding box center [774, 637] width 385 height 28
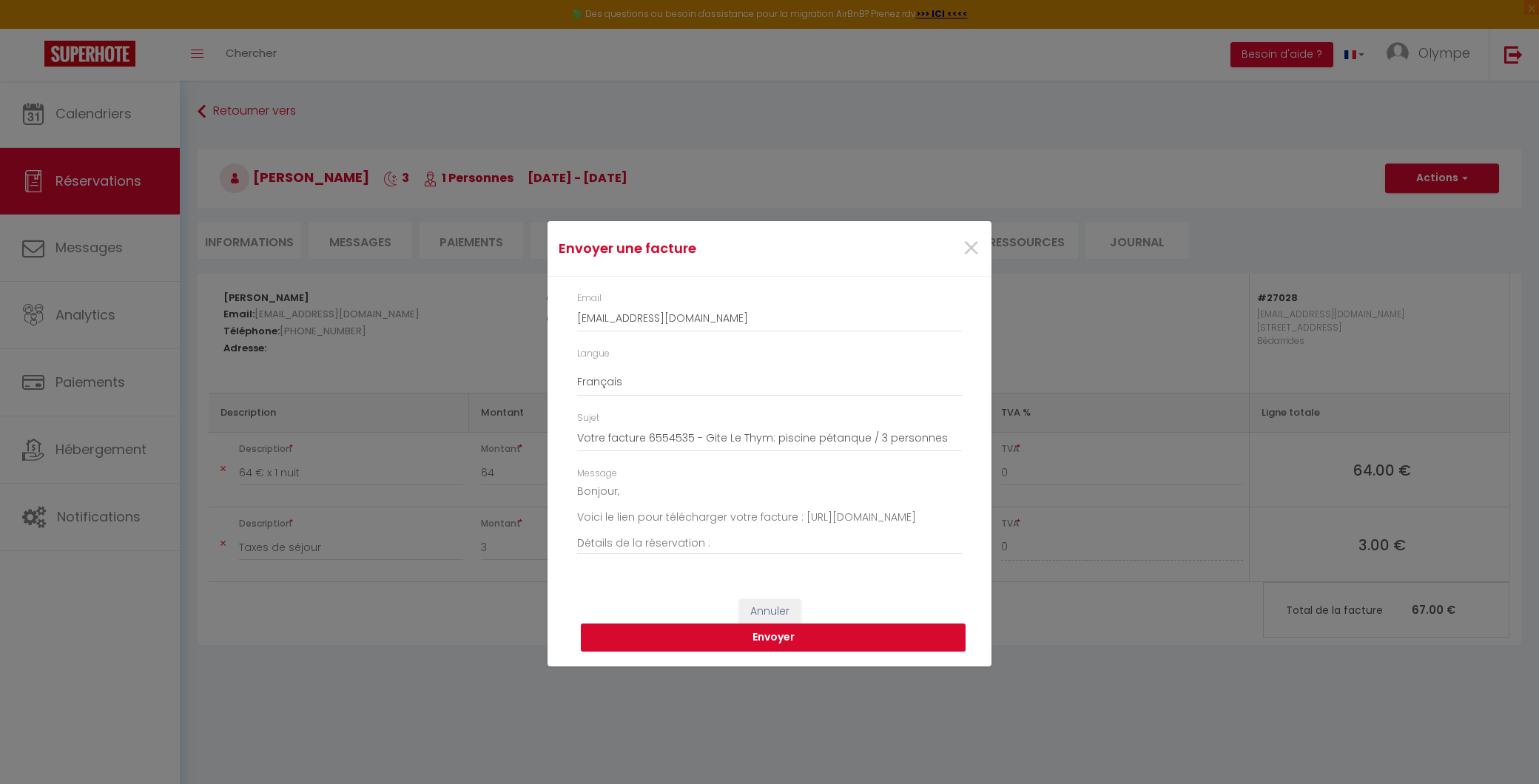
click at [655, 626] on button "Envoyer" at bounding box center [774, 637] width 385 height 28
click at [973, 249] on span "×" at bounding box center [971, 248] width 18 height 44
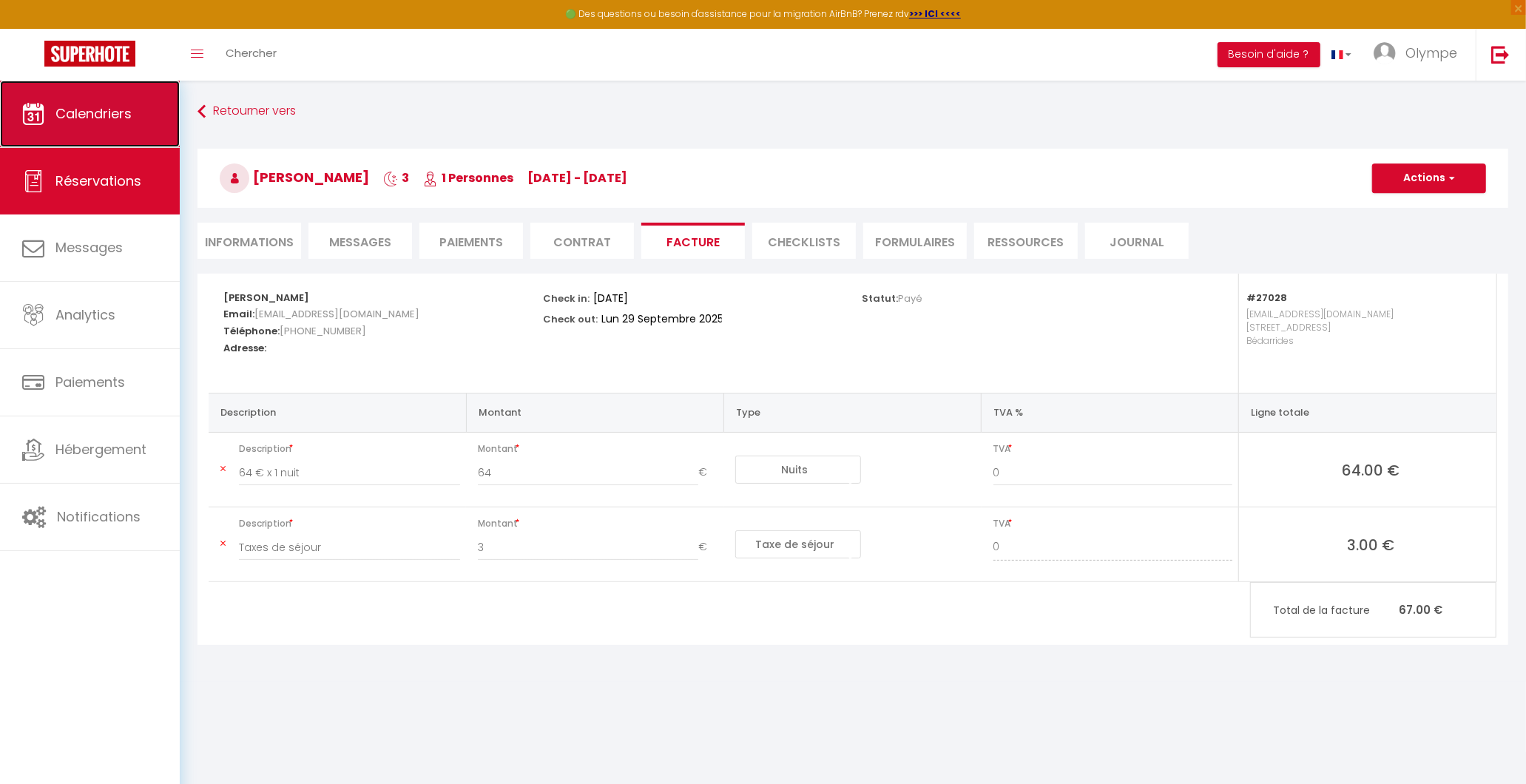
click at [120, 98] on link "Calendriers" at bounding box center [89, 114] width 180 height 67
